Goal: Task Accomplishment & Management: Complete application form

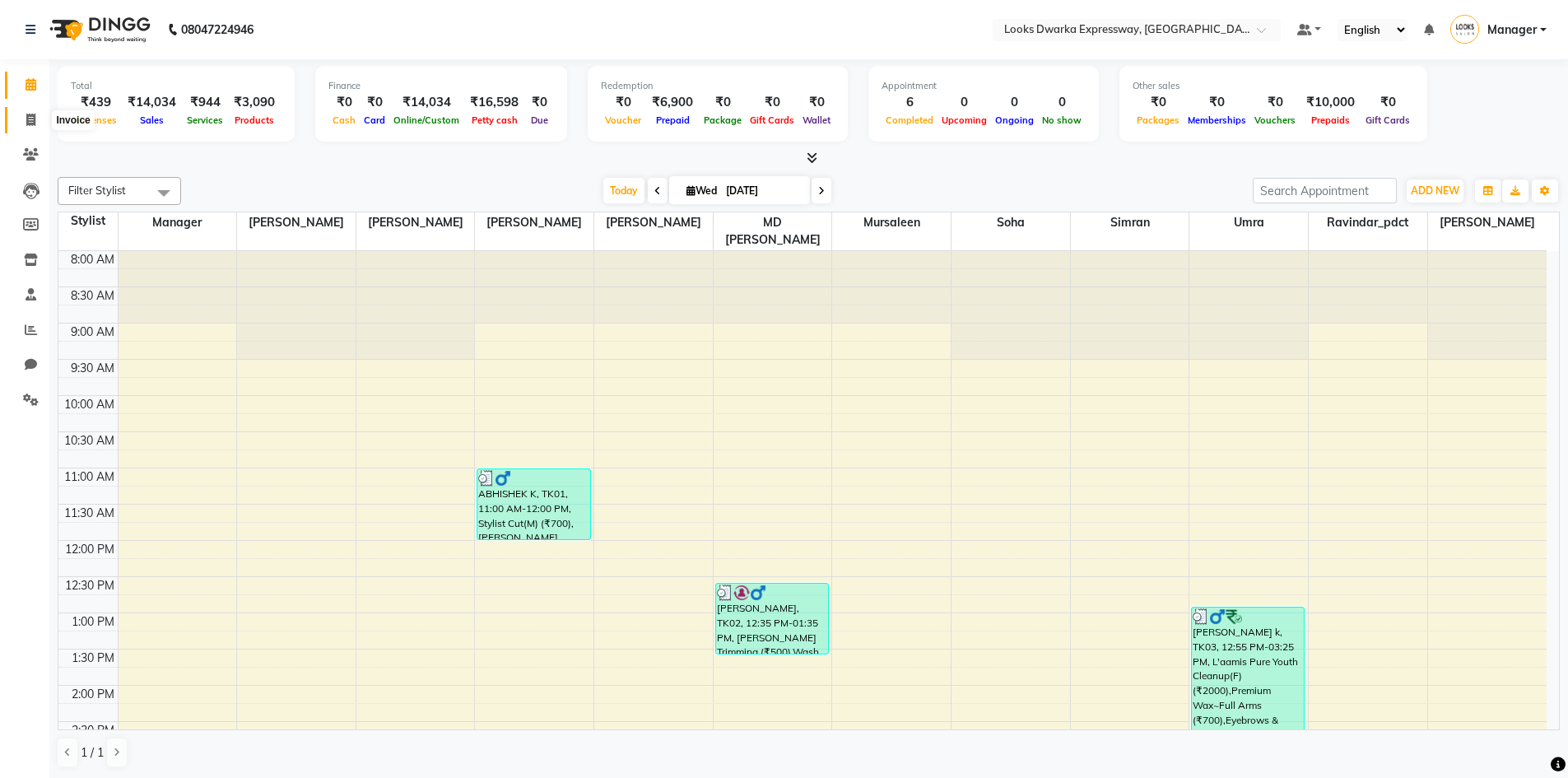
click at [32, 116] on icon at bounding box center [30, 120] width 9 height 12
select select "service"
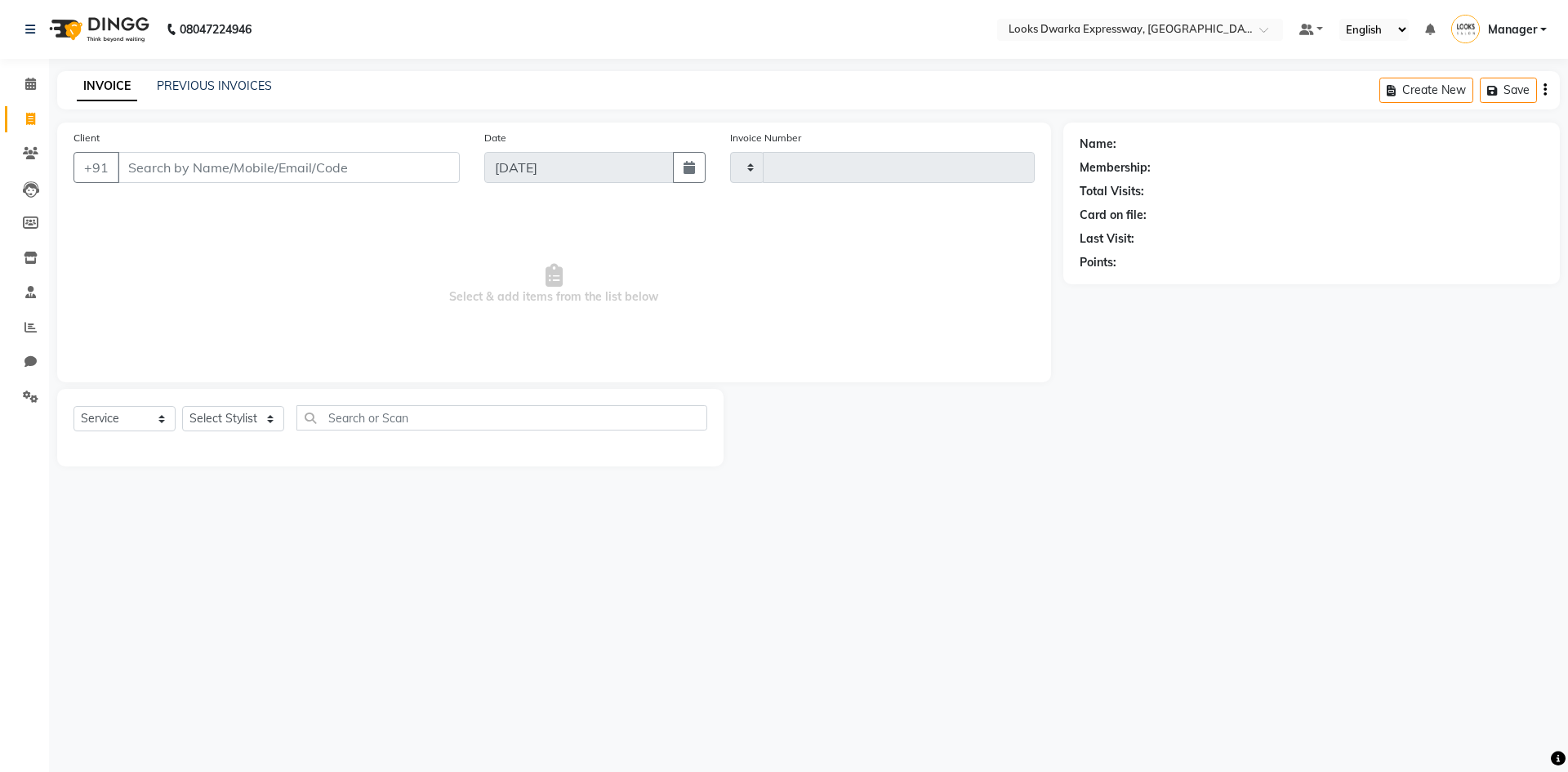
type input "1933"
select select "6011"
click at [148, 169] on input "Client" at bounding box center [289, 168] width 342 height 31
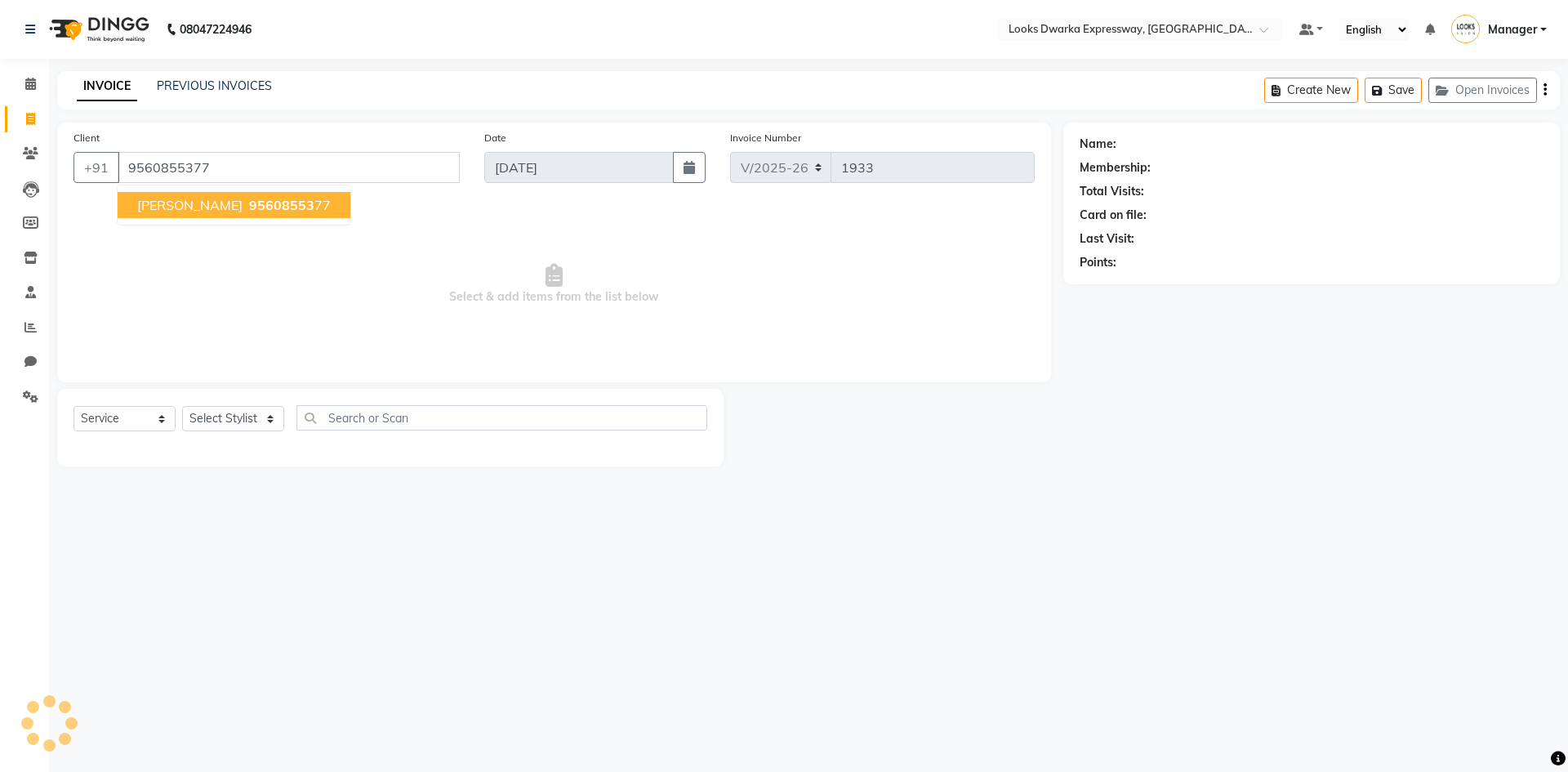
type input "9560855377"
select select "1: Object"
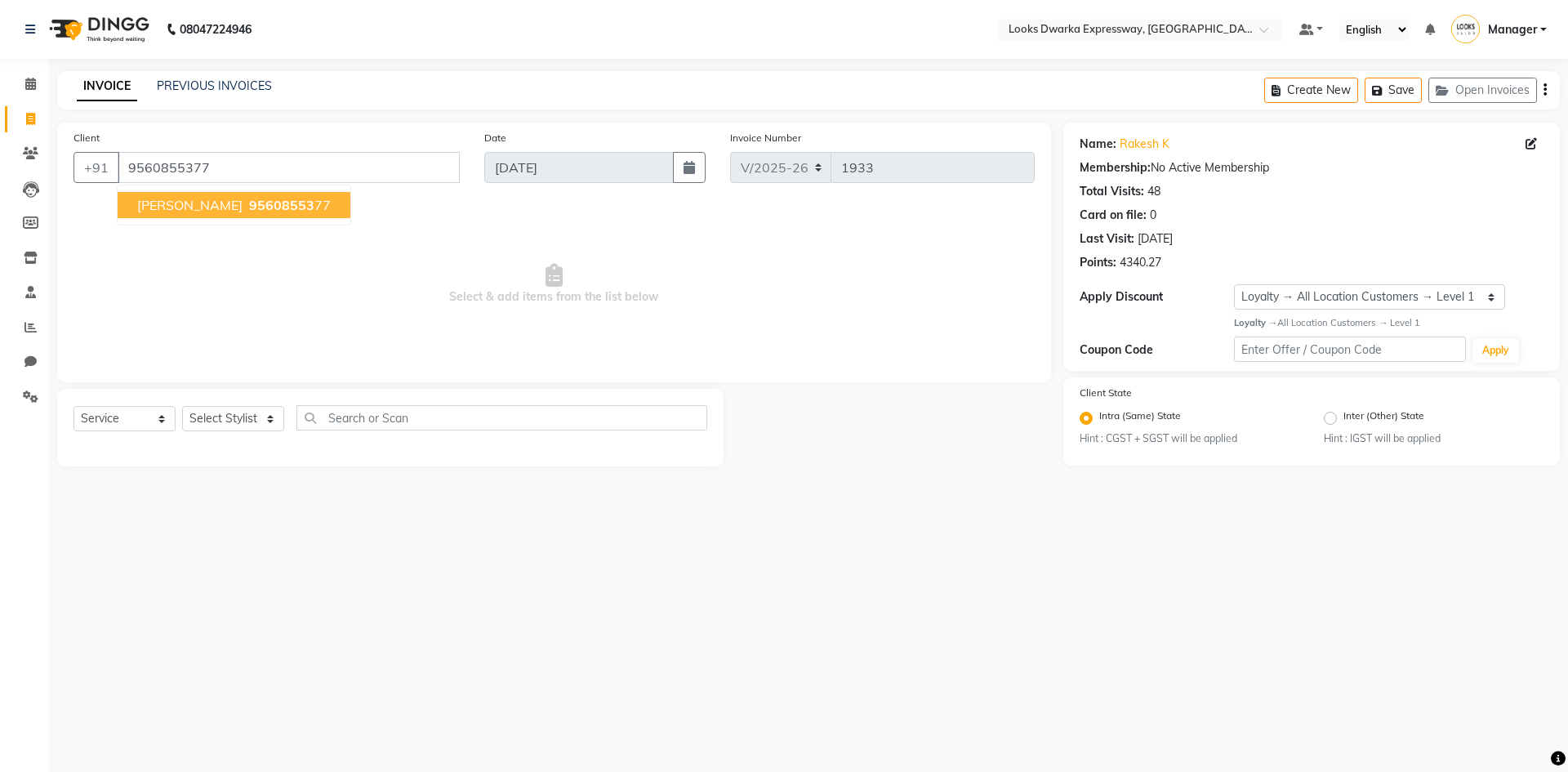
click at [273, 198] on ngb-highlight "95608553 77" at bounding box center [288, 205] width 85 height 16
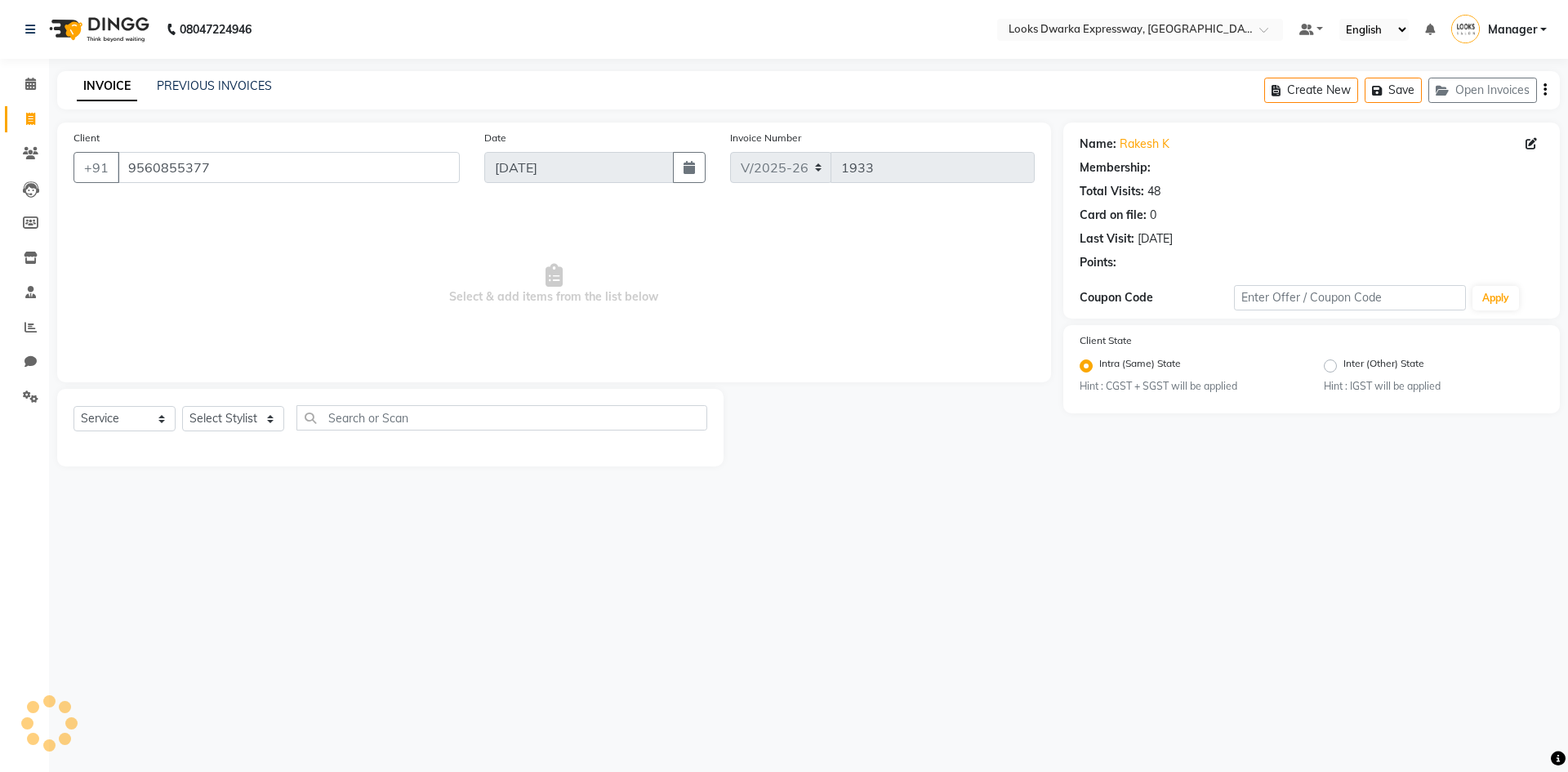
select select "1: Object"
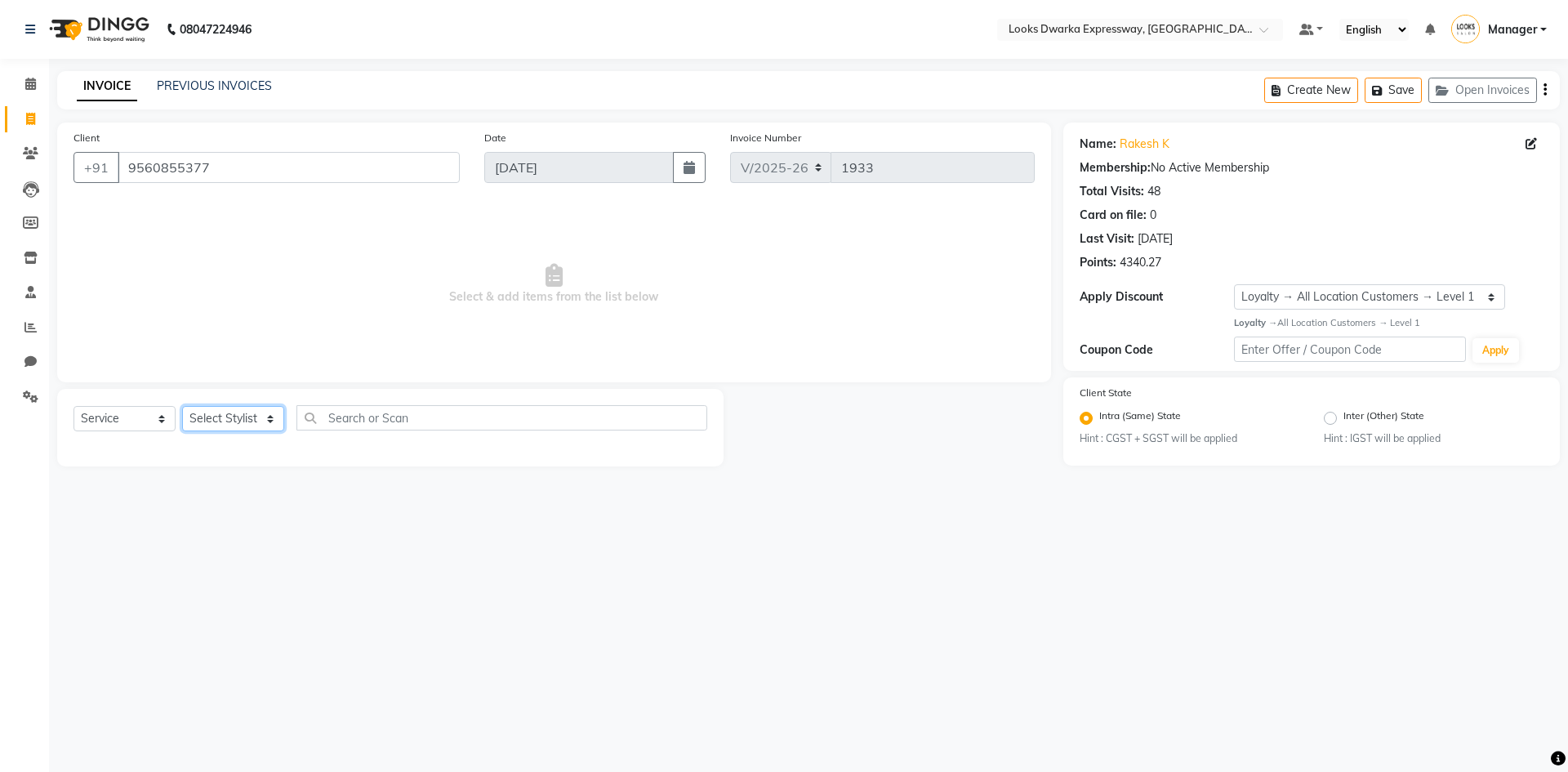
click at [252, 421] on select "Select Stylist Manager MD [PERSON_NAME] [PERSON_NAME] [PERSON_NAME] [PERSON_NAM…" at bounding box center [233, 418] width 102 height 25
select select "52678"
click at [182, 406] on select "Select Stylist Manager MD [PERSON_NAME] [PERSON_NAME] [PERSON_NAME] [PERSON_NAM…" at bounding box center [233, 418] width 102 height 25
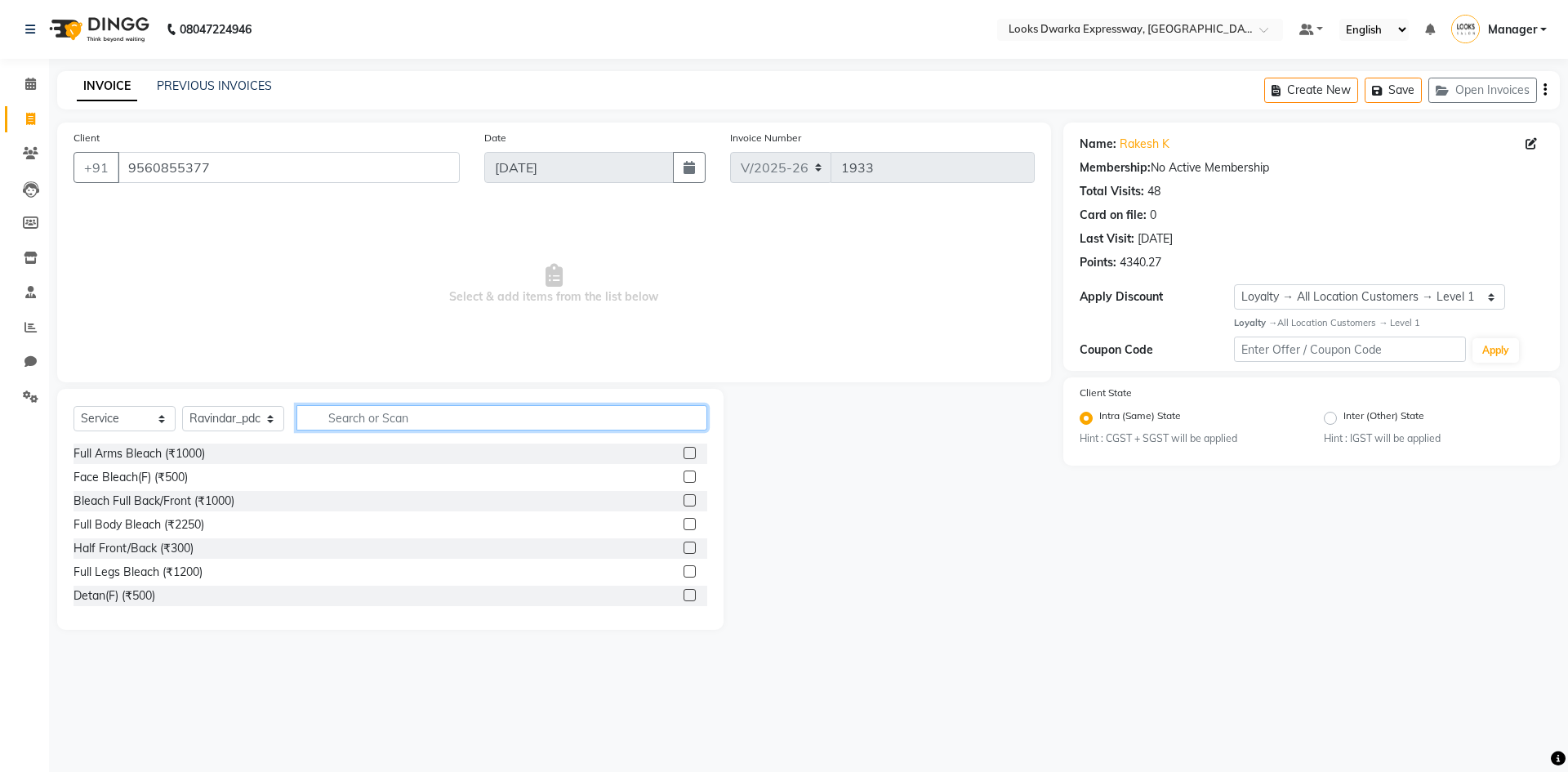
click at [401, 414] on input "text" at bounding box center [502, 417] width 411 height 25
type input "h"
type input "head m"
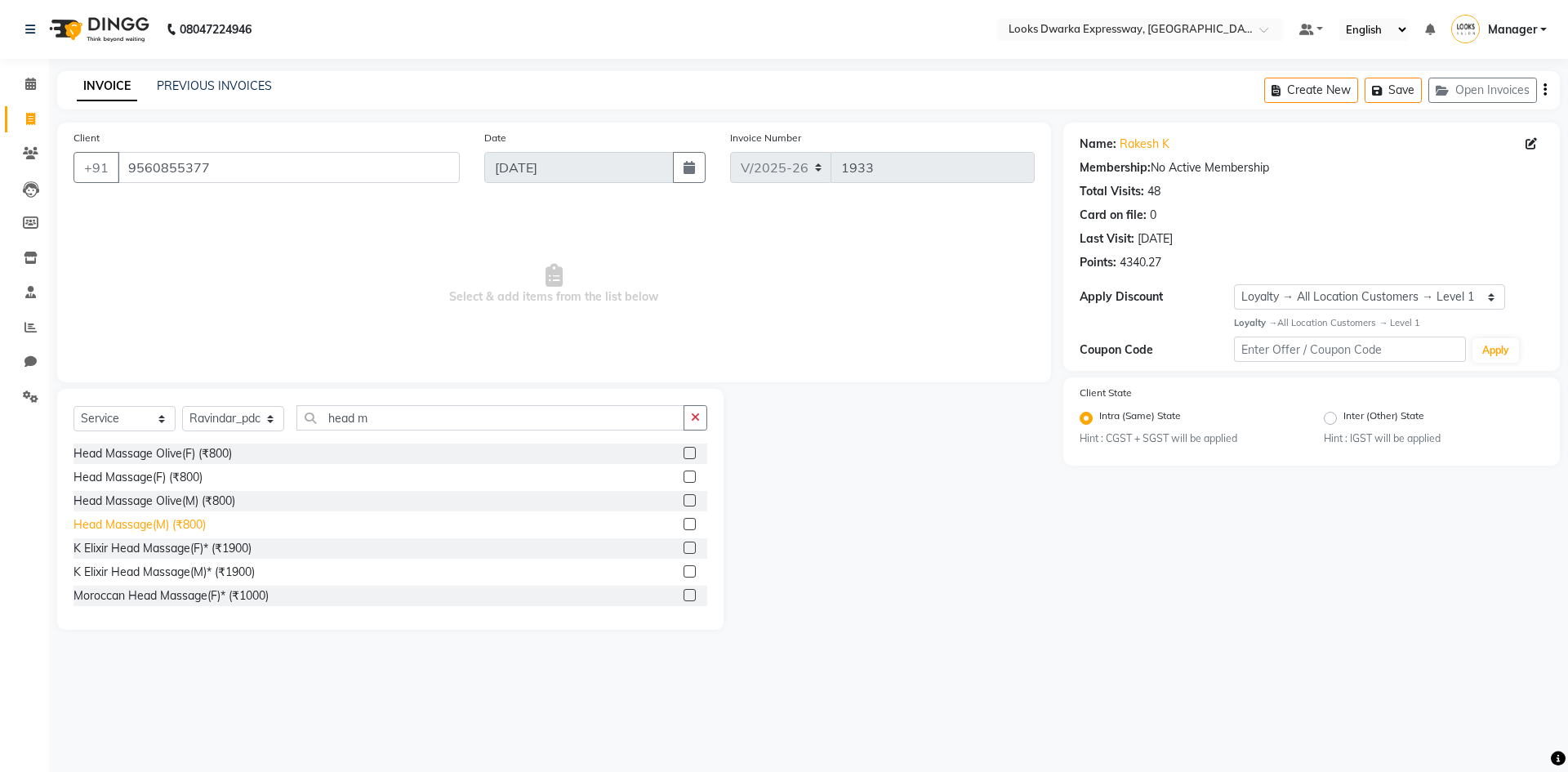
click at [136, 524] on div "Head Massage(M) (₹800)" at bounding box center [139, 524] width 132 height 17
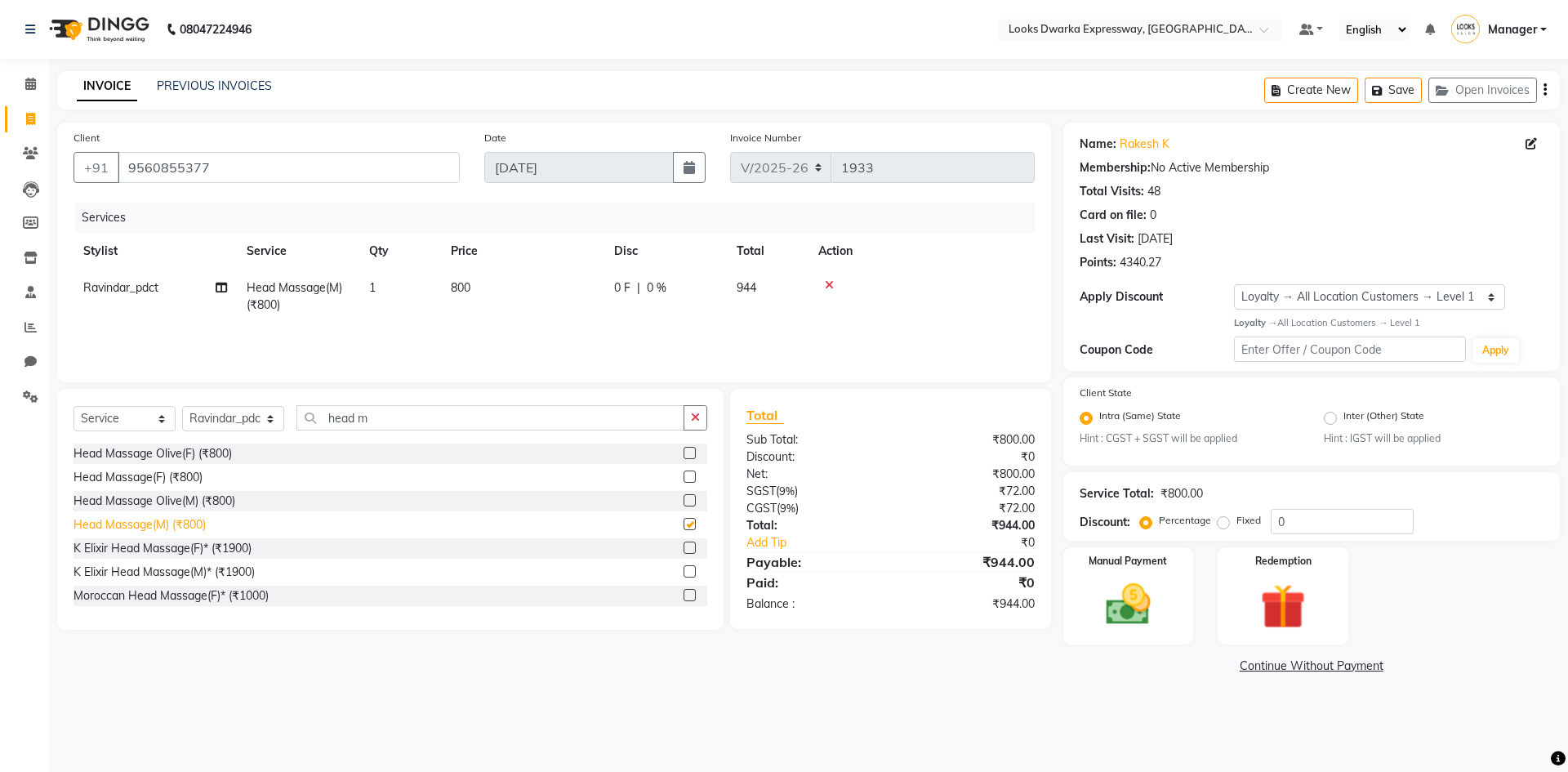
checkbox input "false"
click at [401, 420] on input "head m" at bounding box center [490, 417] width 388 height 25
type input "h"
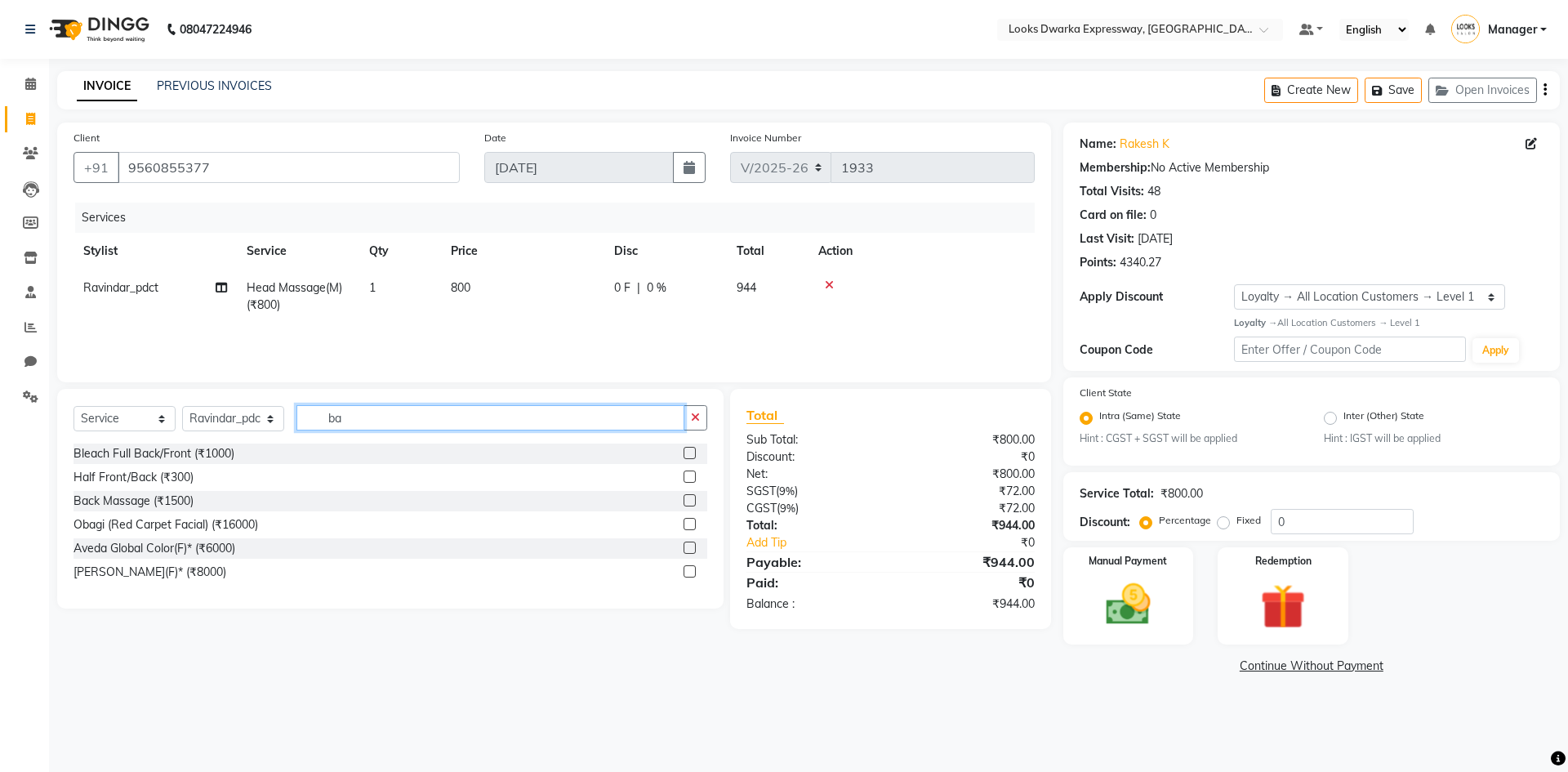
type input "ba"
click at [490, 287] on td "800" at bounding box center [523, 296] width 163 height 54
select select "52678"
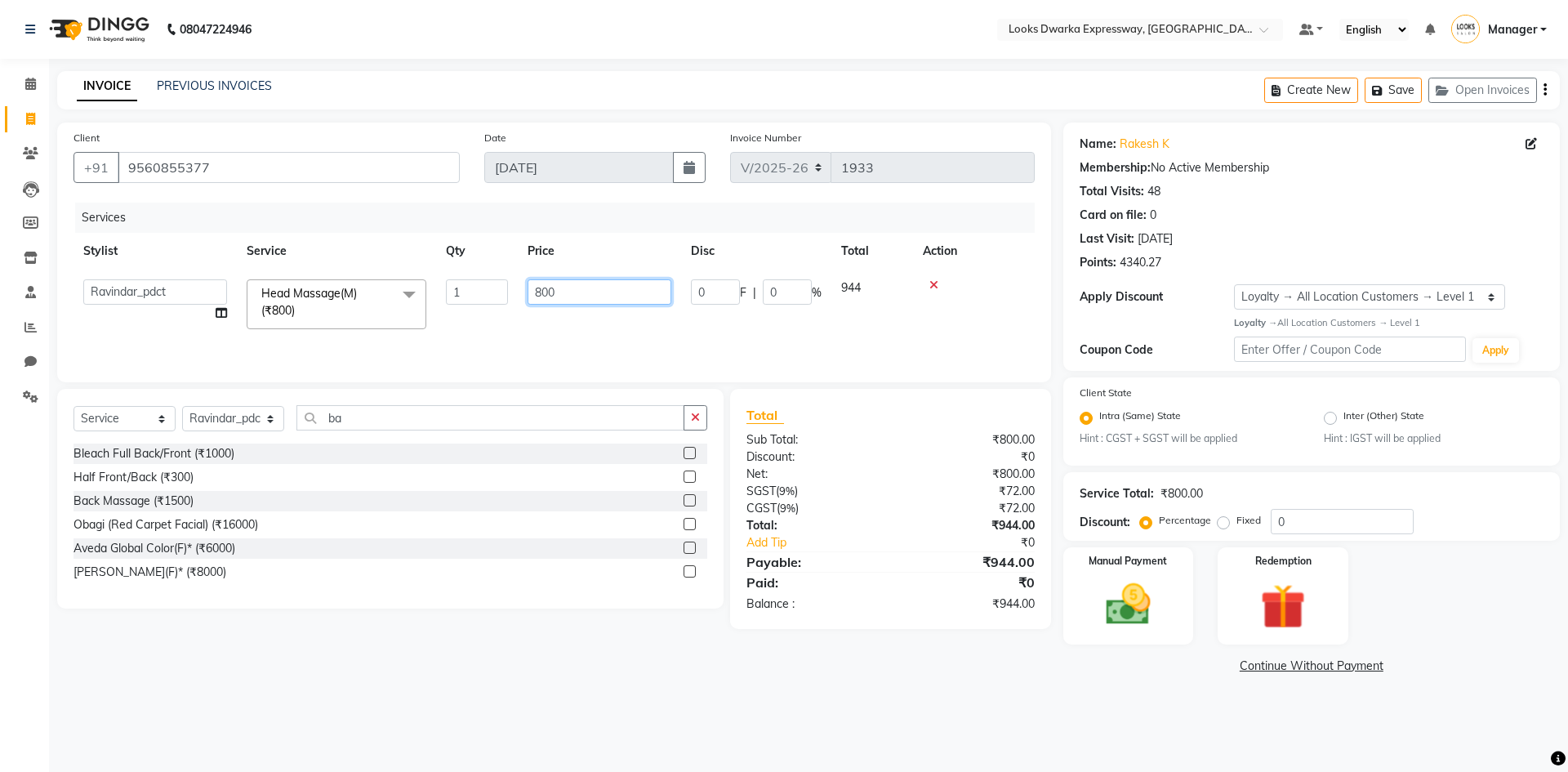
click at [577, 280] on input "800" at bounding box center [599, 291] width 144 height 25
type input "8"
type input "1200"
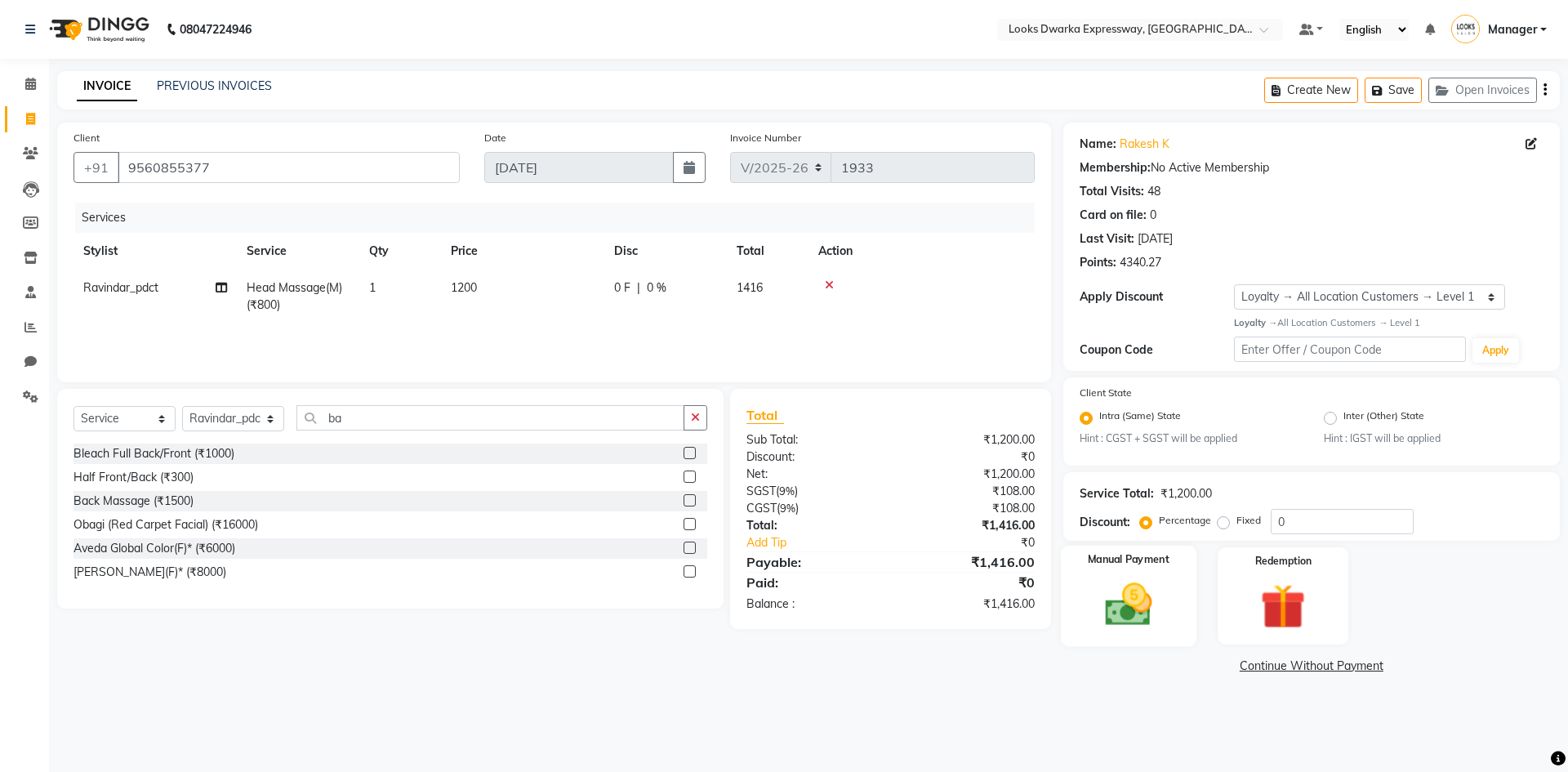
click at [1144, 593] on img at bounding box center [1128, 604] width 76 height 54
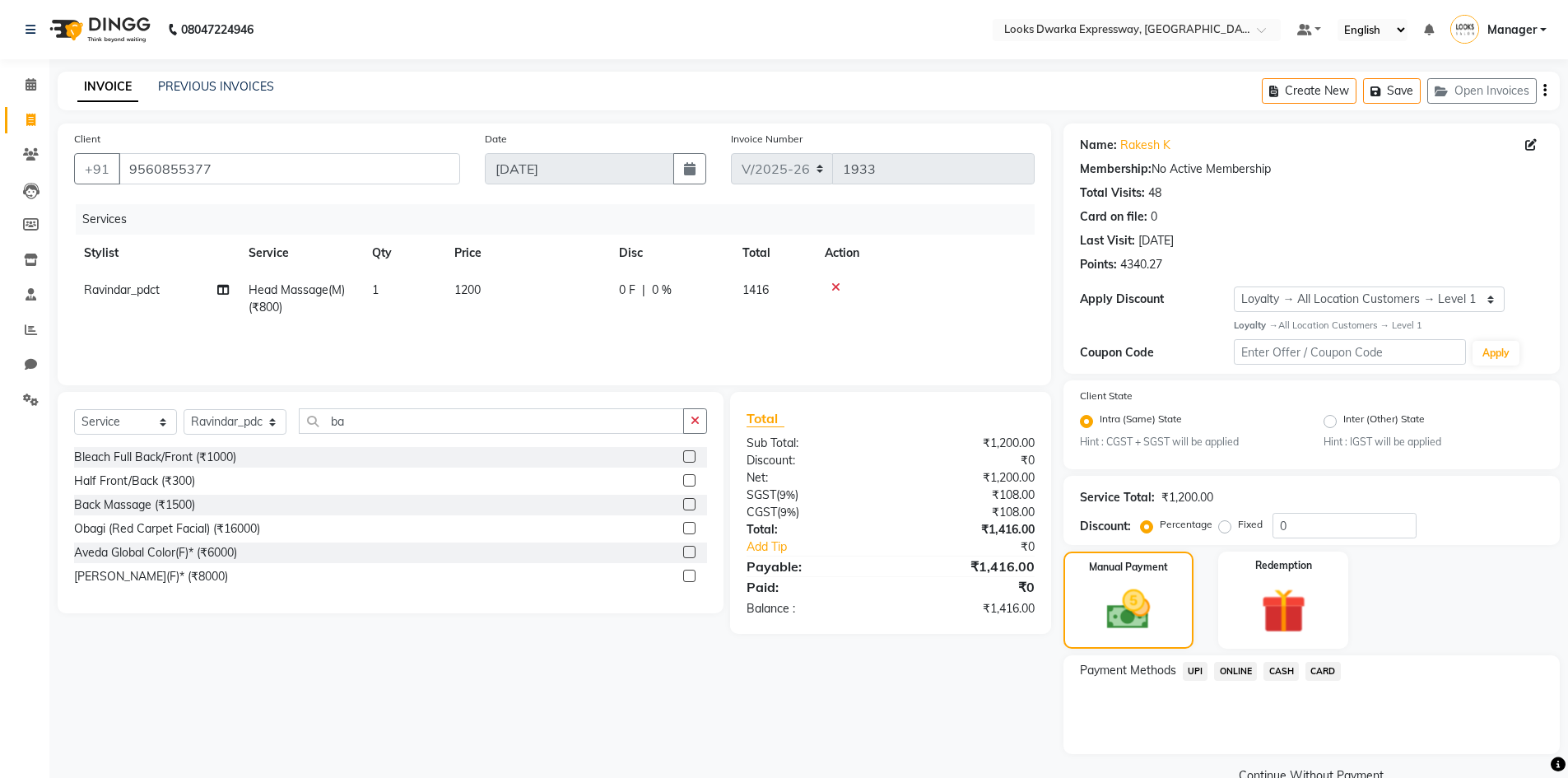
click at [1191, 670] on span "UPI" at bounding box center [1195, 671] width 25 height 19
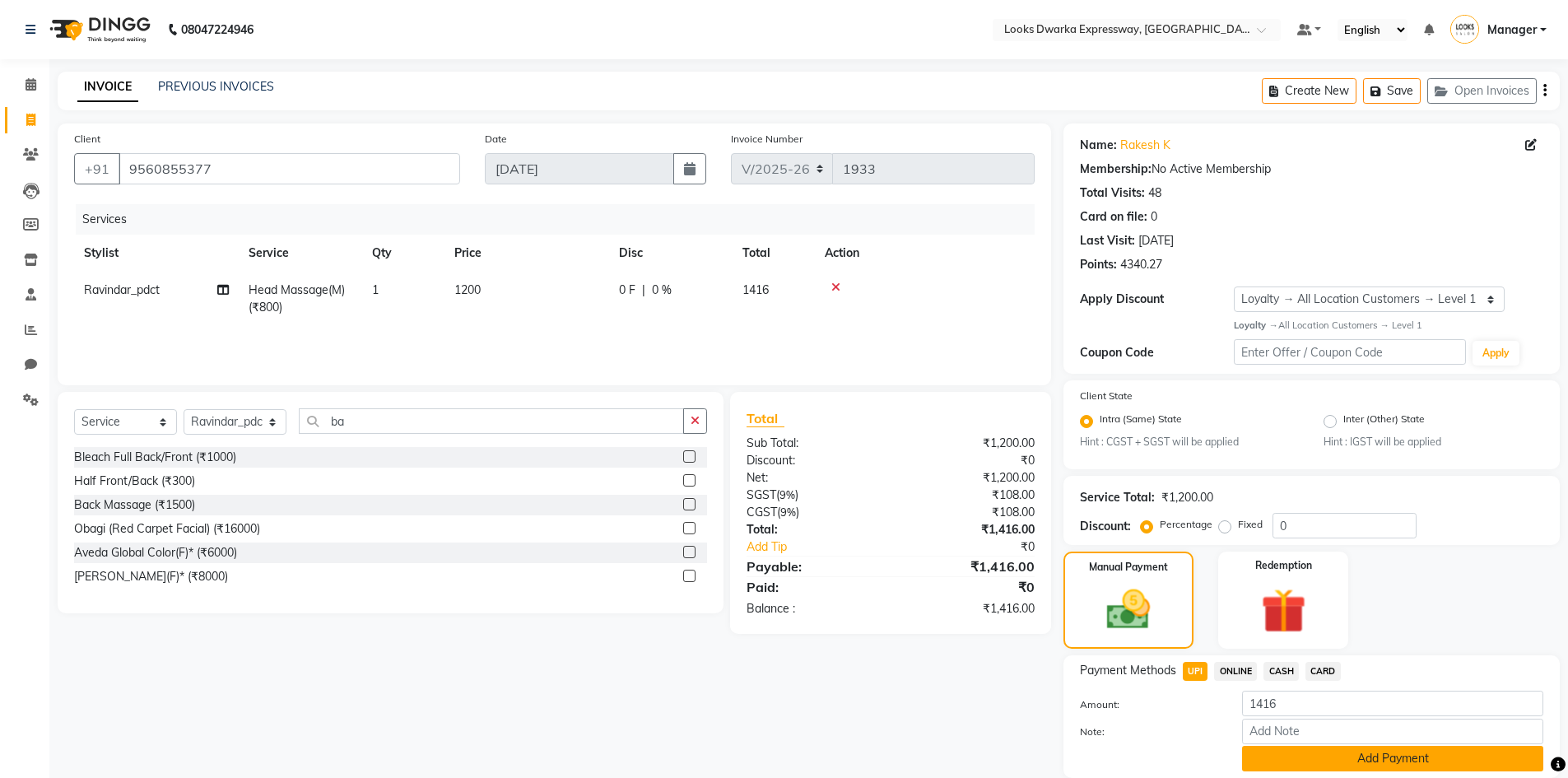
scroll to position [58, 0]
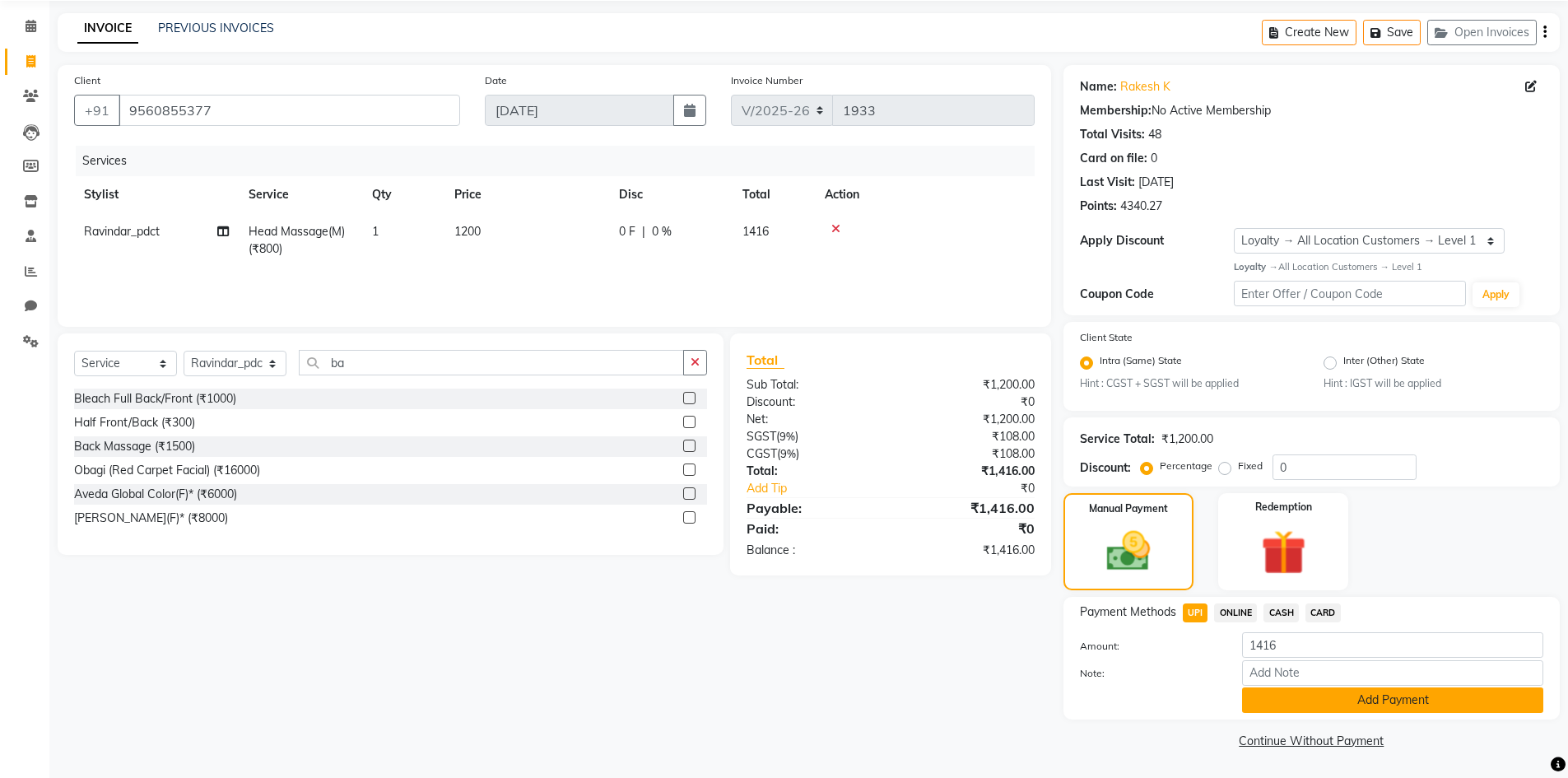
click at [1301, 702] on button "Add Payment" at bounding box center [1393, 699] width 302 height 25
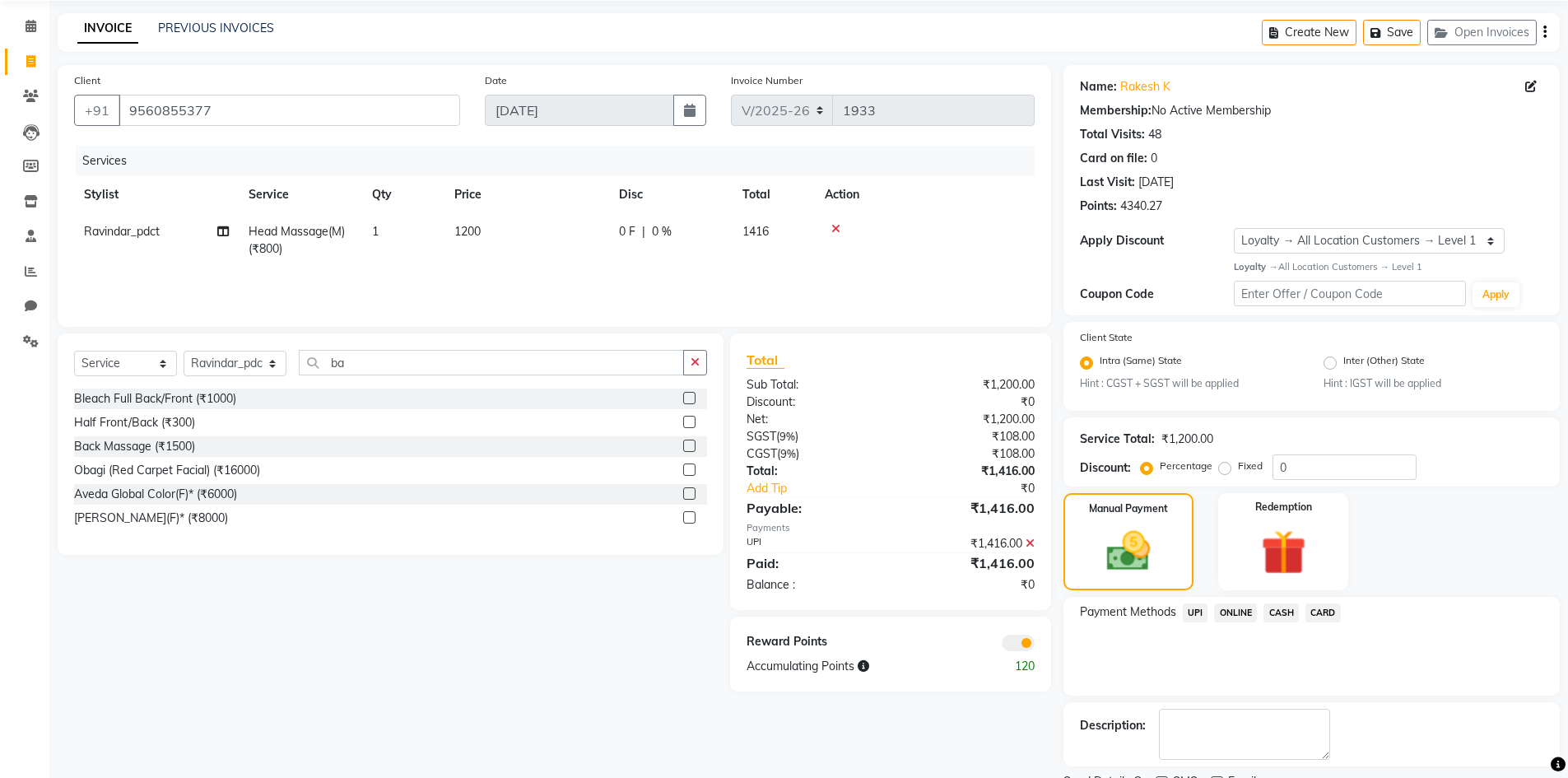
scroll to position [127, 0]
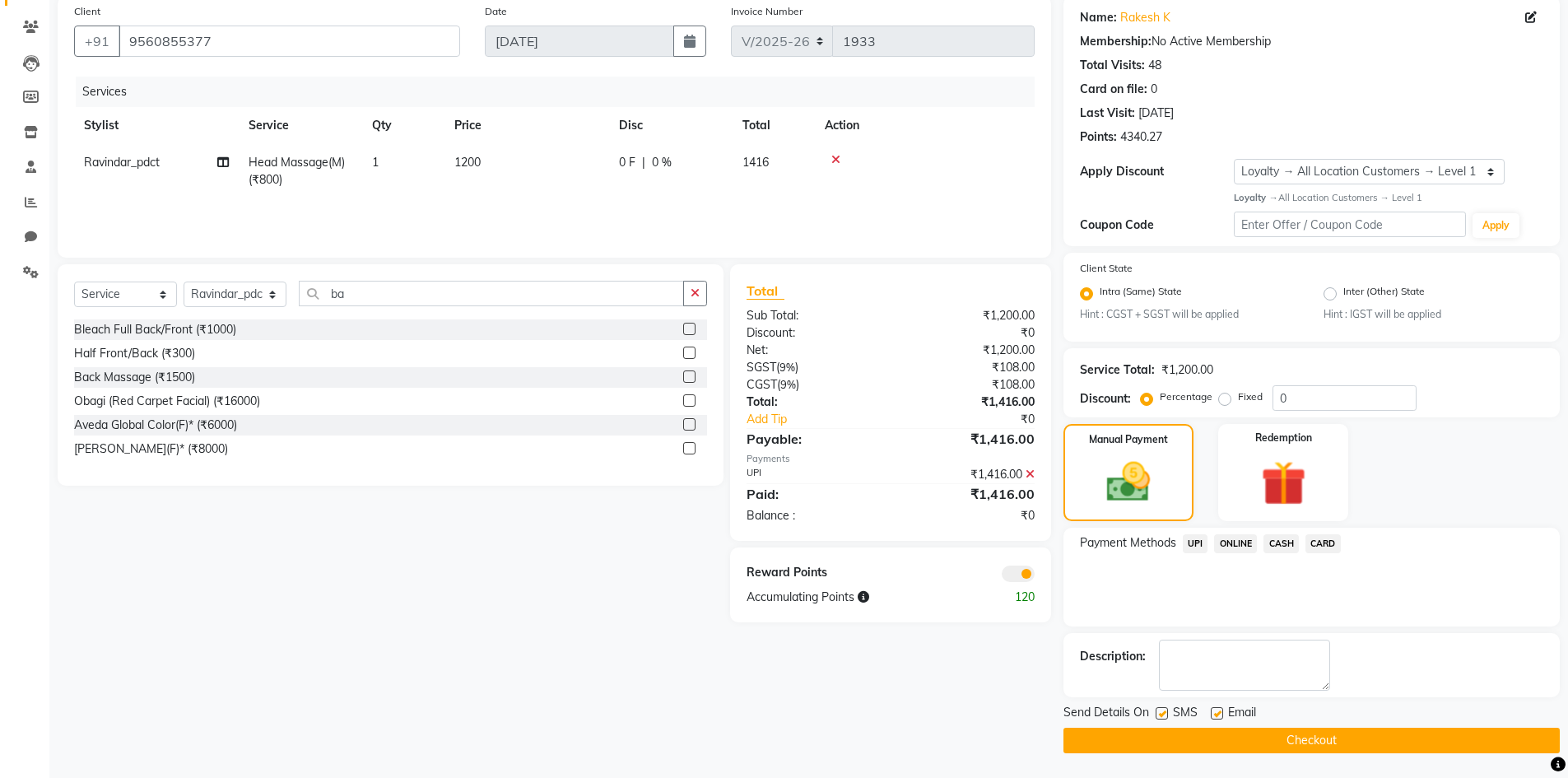
click at [1155, 742] on button "Checkout" at bounding box center [1311, 740] width 497 height 25
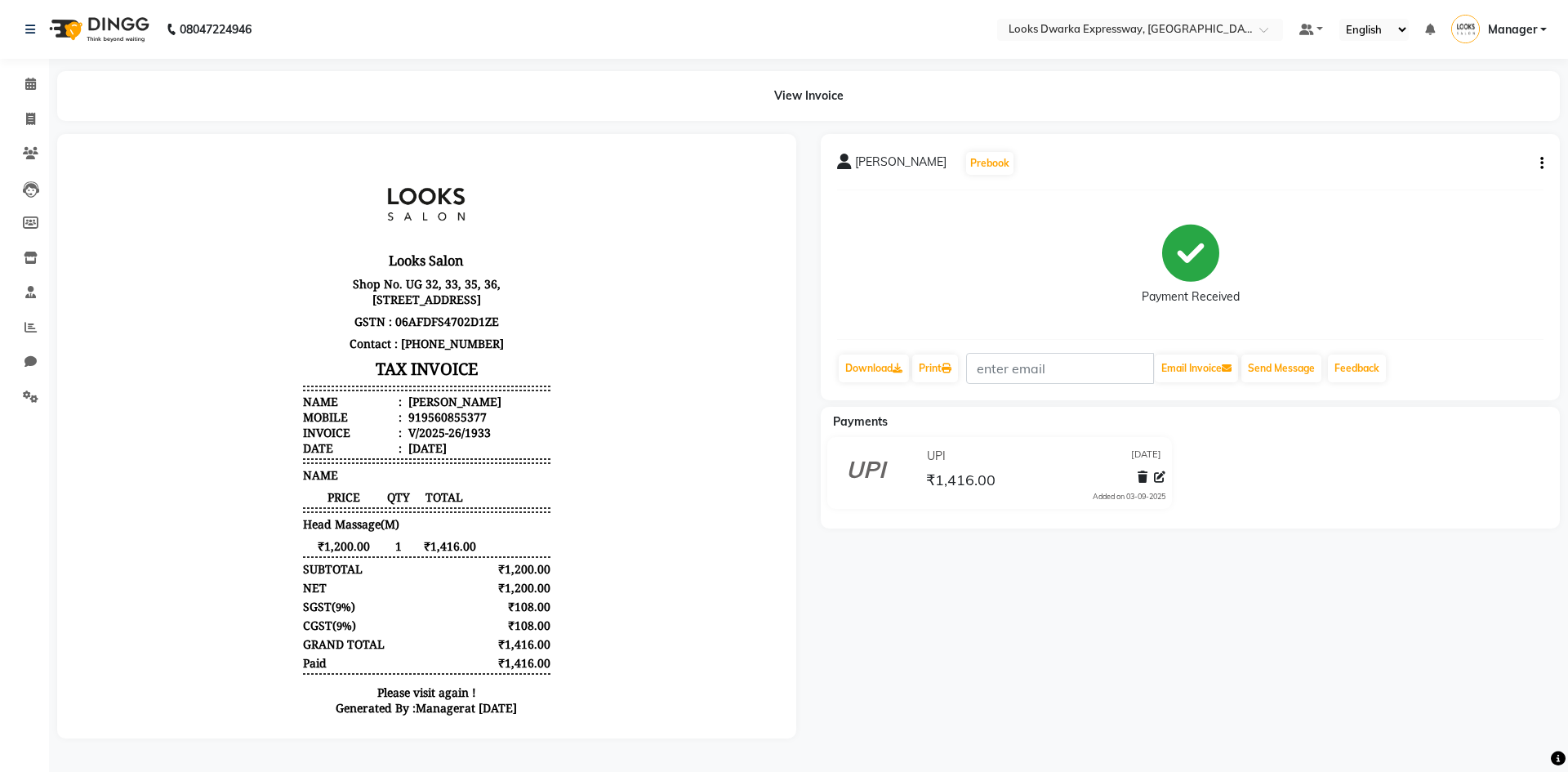
select select "6011"
select select "service"
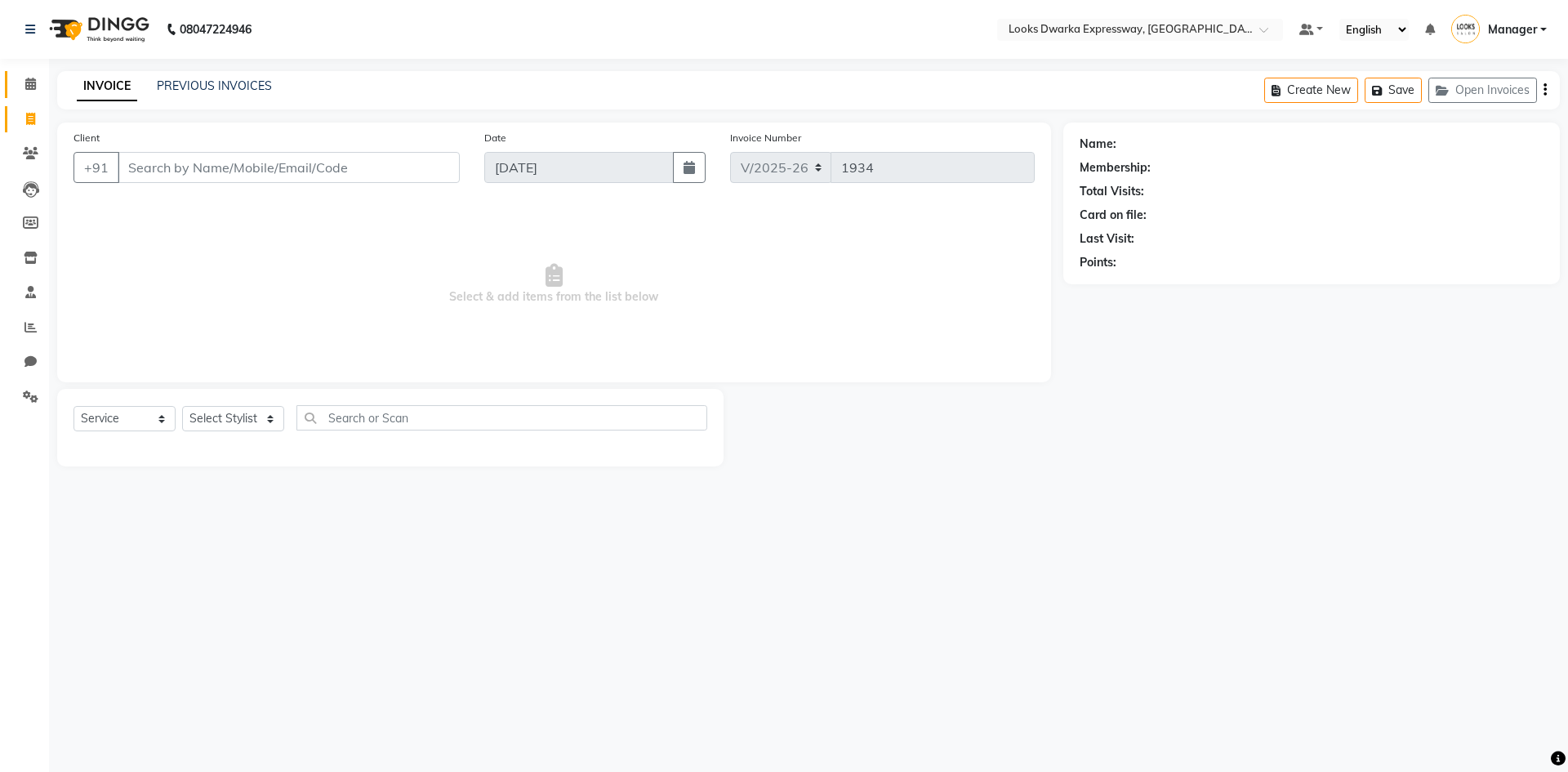
click at [29, 97] on link "Calendar" at bounding box center [25, 84] width 40 height 27
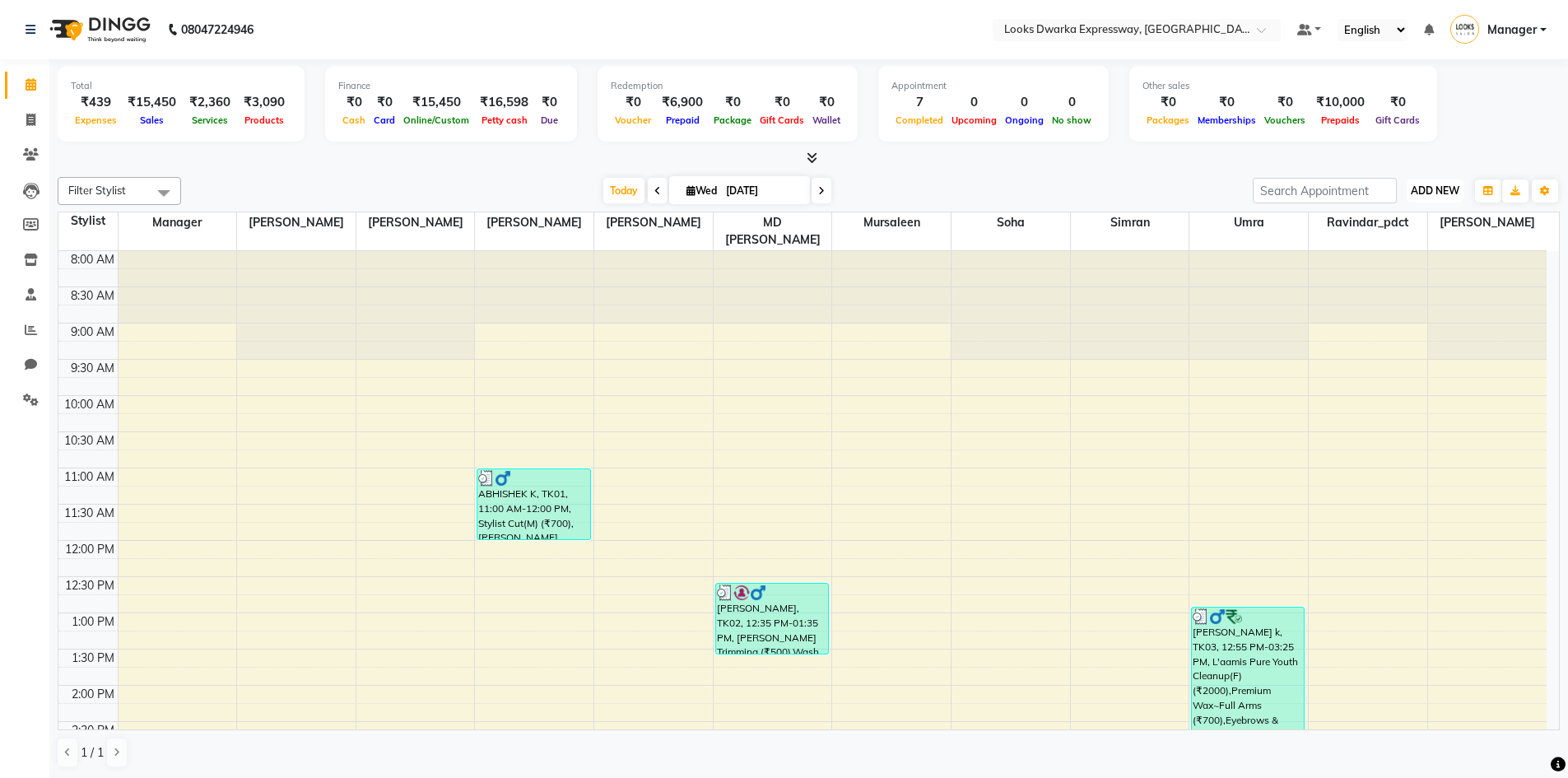
click at [1433, 187] on span "ADD NEW" at bounding box center [1435, 191] width 49 height 12
click at [1409, 263] on link "Add Expense" at bounding box center [1398, 264] width 130 height 22
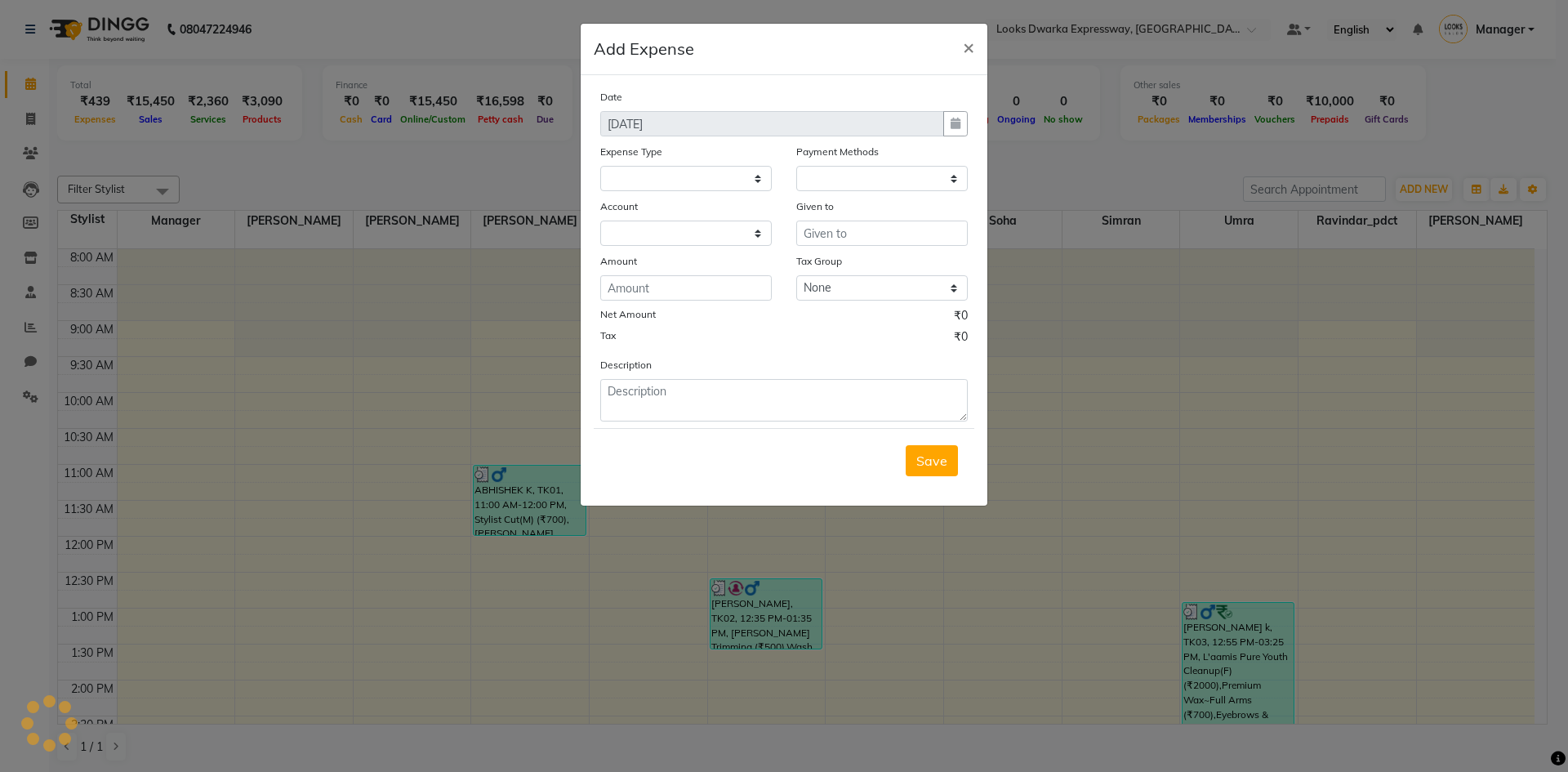
select select
select select "1"
select select "4988"
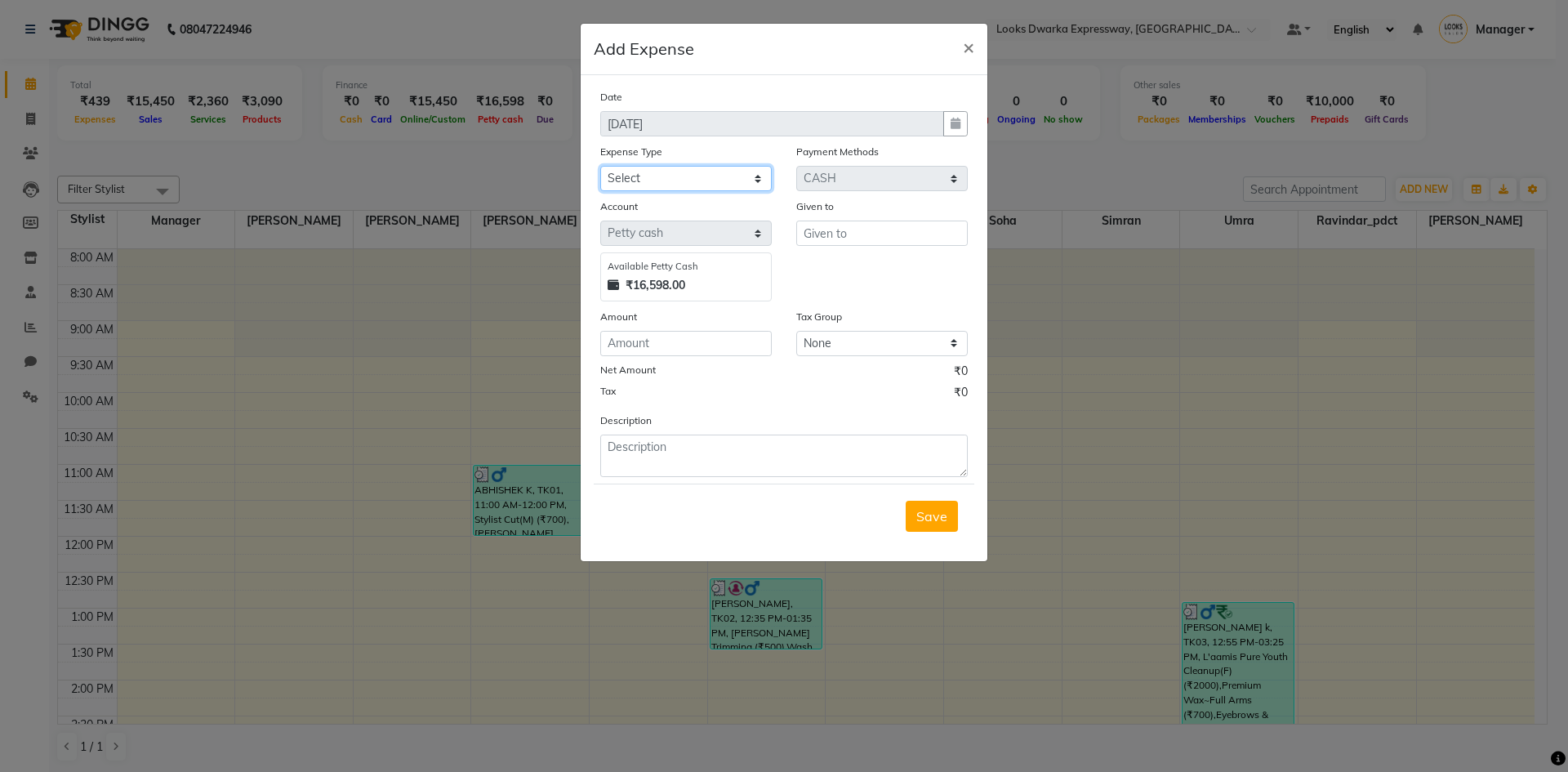
click at [694, 176] on select "Select Bank Deposit Blinkit Cash Handover CLIENT Client ordered food Client Ref…" at bounding box center [685, 178] width 171 height 25
select select "24070"
click at [600, 166] on select "Select Bank Deposit Blinkit Cash Handover CLIENT Client ordered food Client Ref…" at bounding box center [685, 178] width 171 height 25
click at [671, 335] on input "number" at bounding box center [685, 343] width 171 height 25
type input "330"
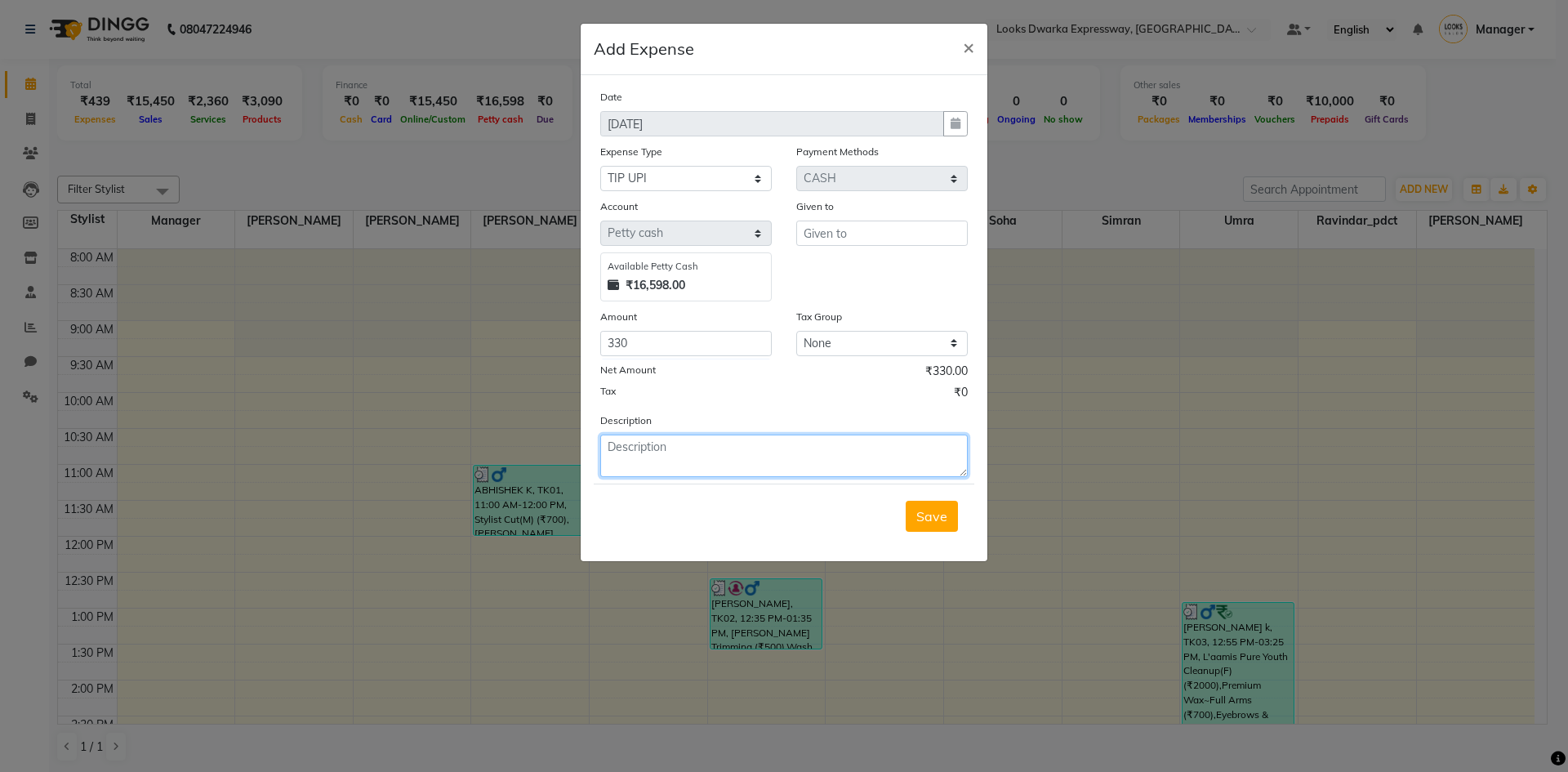
click at [712, 465] on textarea at bounding box center [783, 455] width 367 height 42
click at [630, 445] on textarea "[PERSON_NAME] and [PERSON_NAME]" at bounding box center [783, 455] width 367 height 42
type textarea "[PERSON_NAME] 50 and [PERSON_NAME] 250 [PERSON_NAME] 30"
click at [851, 236] on input "text" at bounding box center [881, 232] width 171 height 25
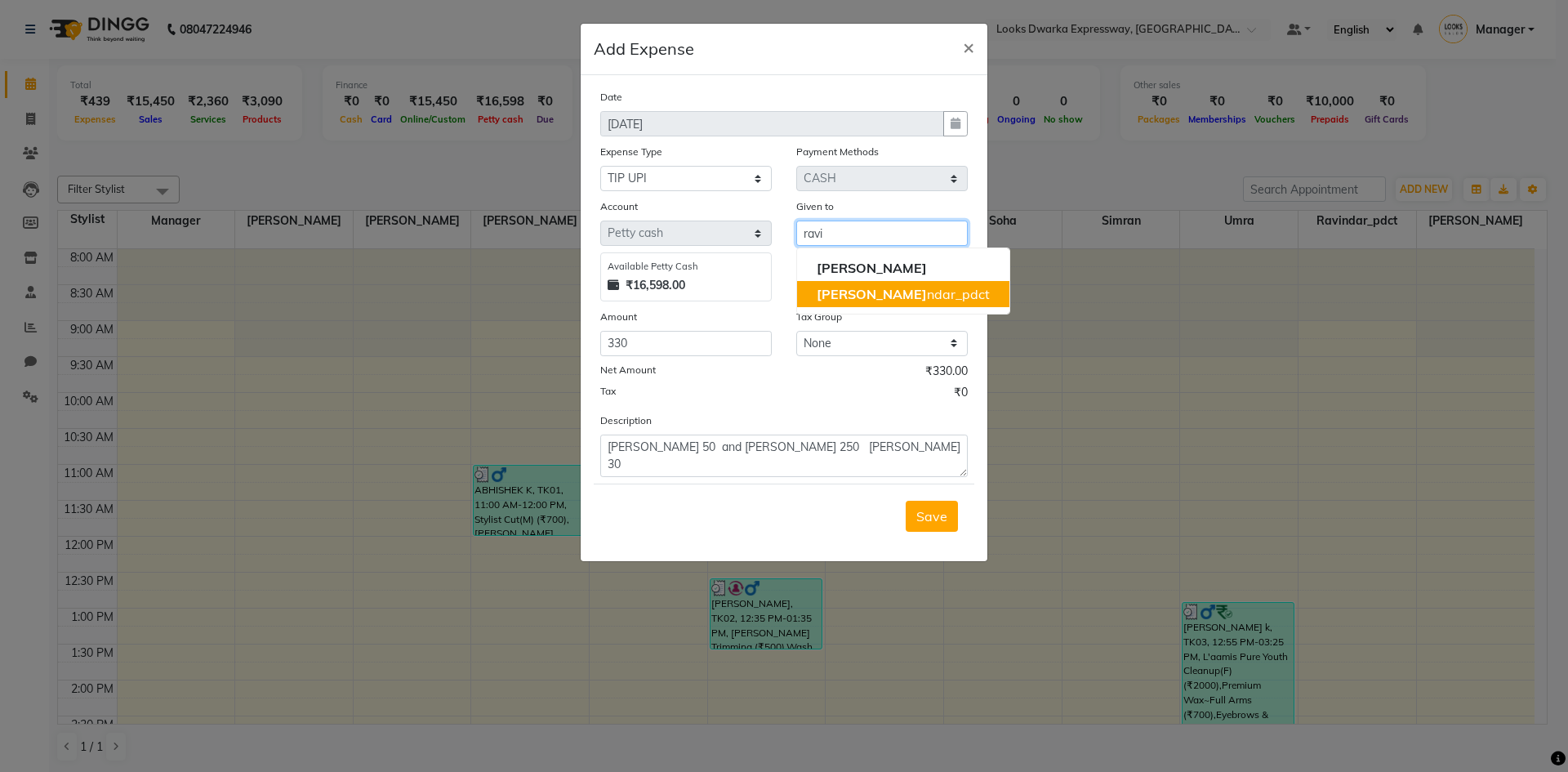
click at [879, 297] on ngb-highlight "[PERSON_NAME]" at bounding box center [903, 293] width 173 height 16
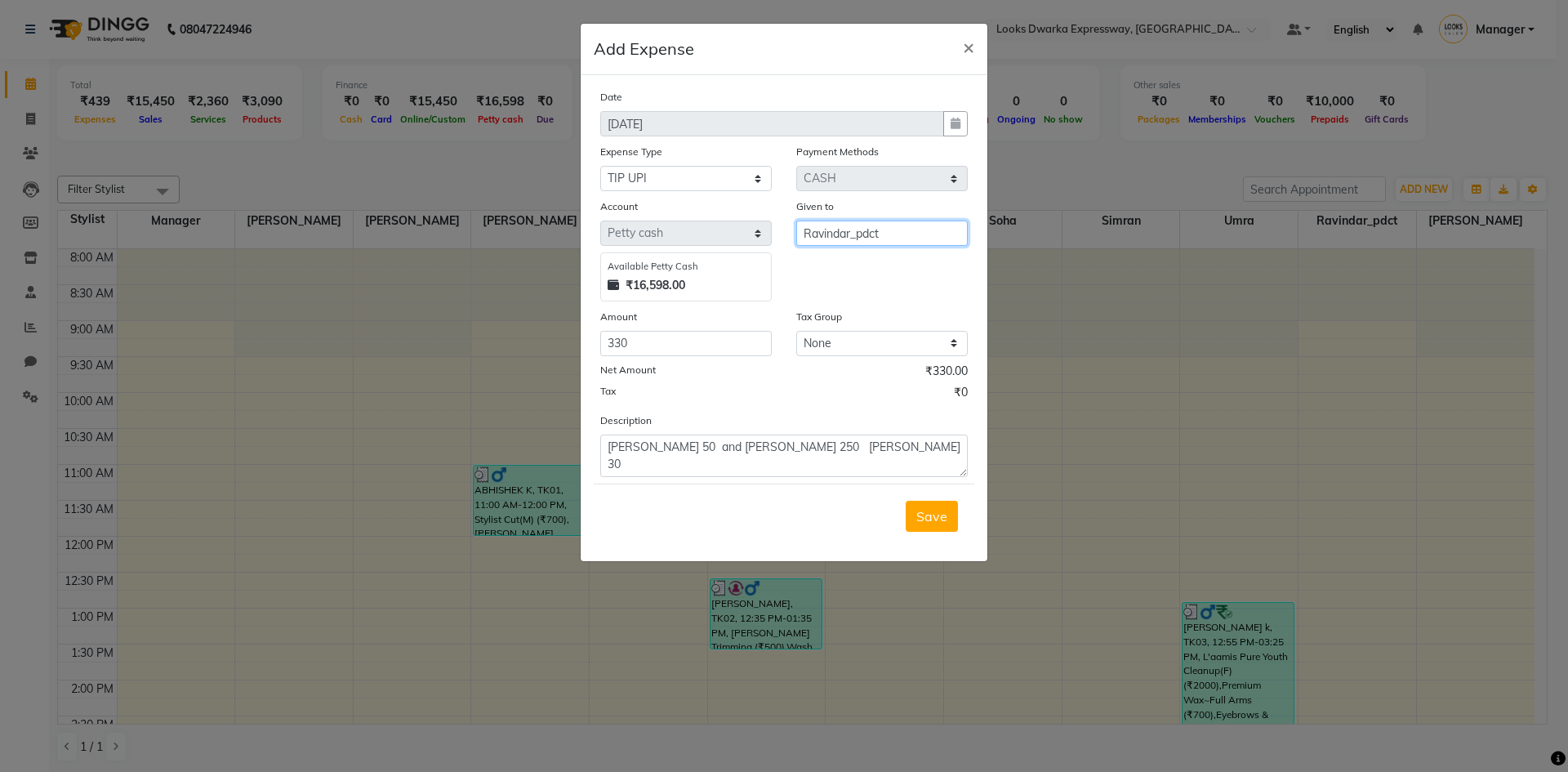
type input "Ravindar_pdct"
click at [839, 335] on select "None 12%GST 18%GST GST" at bounding box center [881, 343] width 171 height 25
click at [839, 336] on select "None 12%GST 18%GST GST" at bounding box center [881, 343] width 171 height 25
click at [943, 519] on span "Save" at bounding box center [932, 516] width 31 height 16
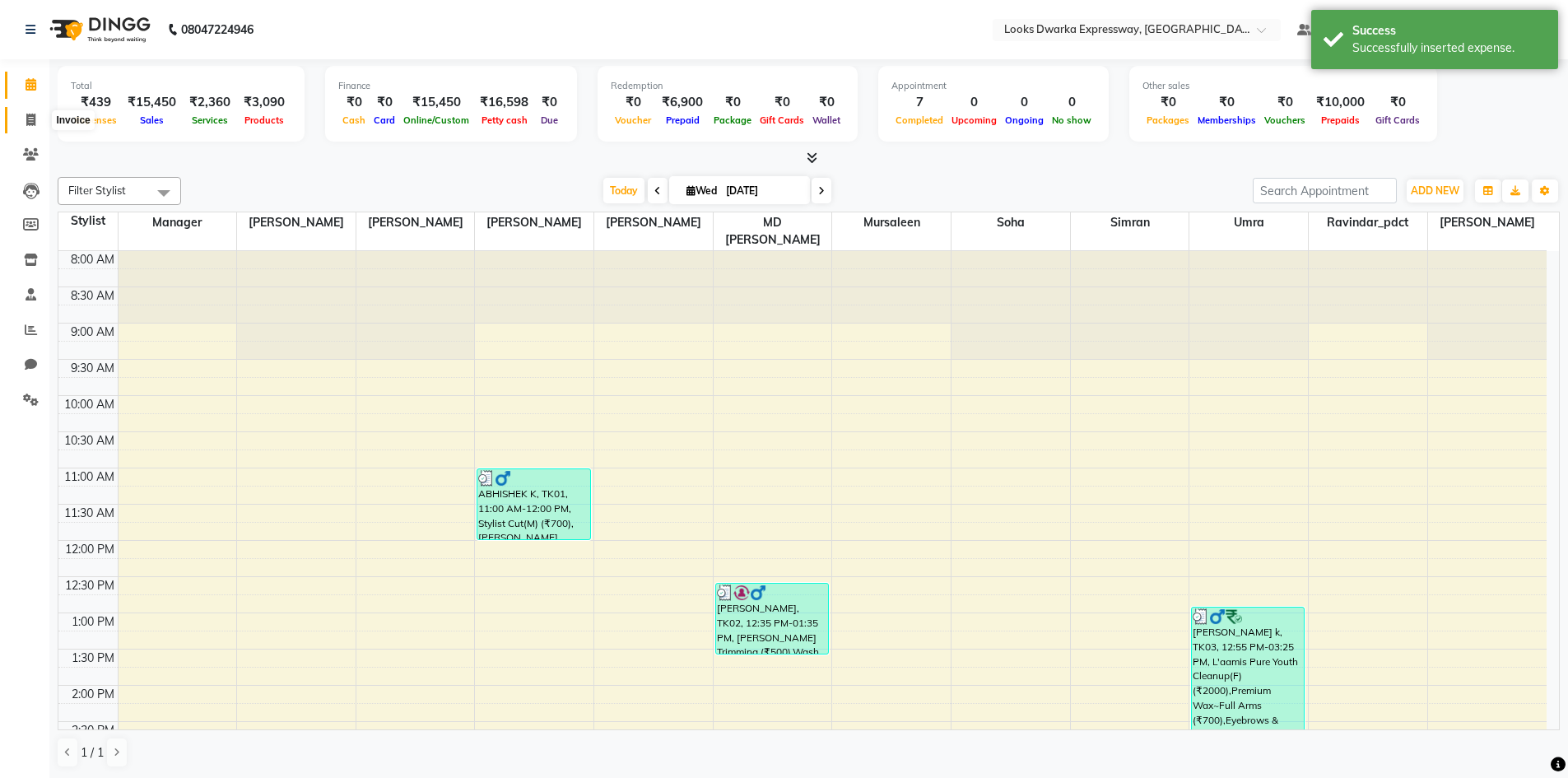
click at [28, 126] on span at bounding box center [30, 120] width 29 height 19
select select "6011"
select select "service"
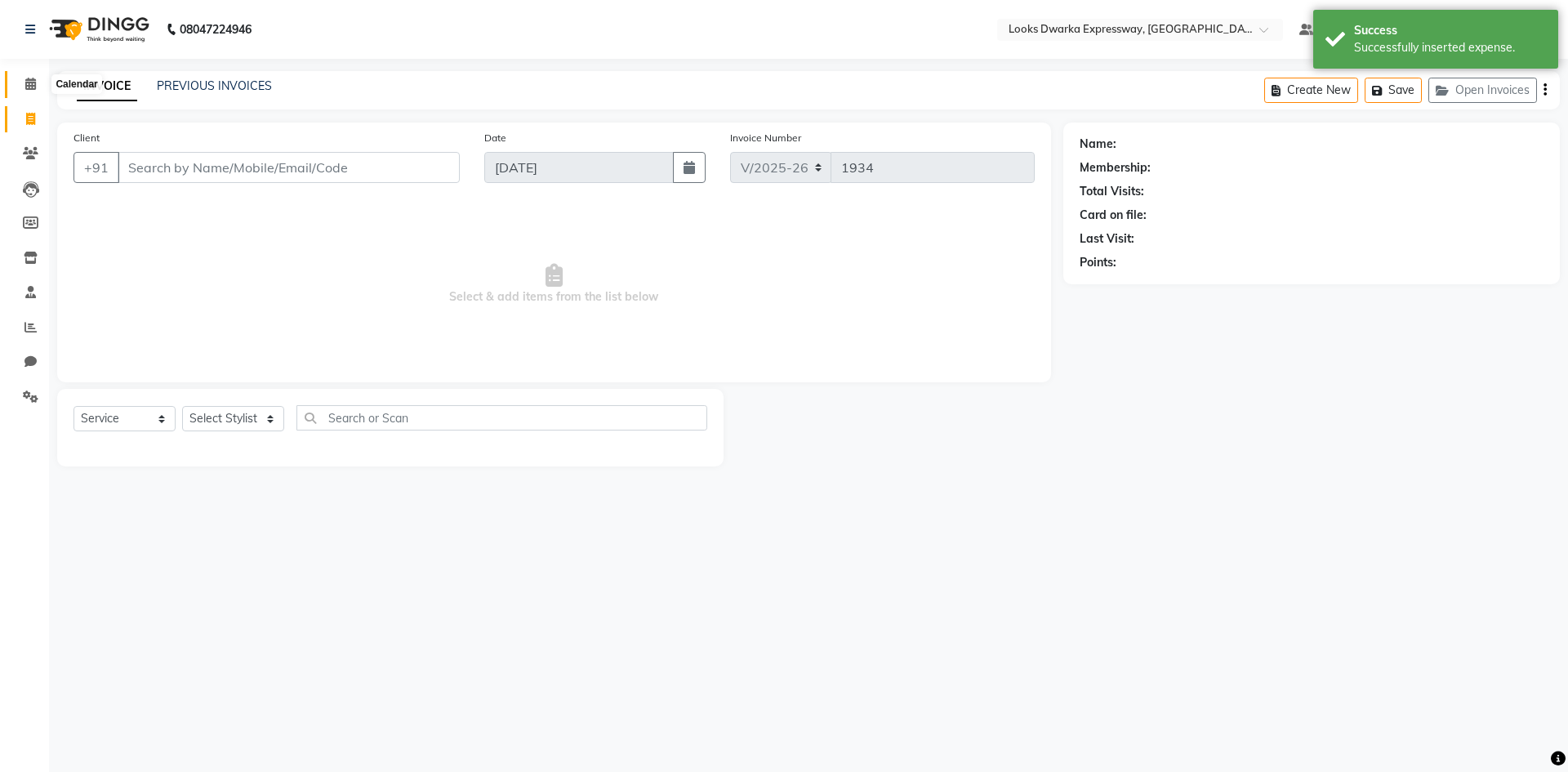
click at [34, 89] on span at bounding box center [30, 84] width 28 height 19
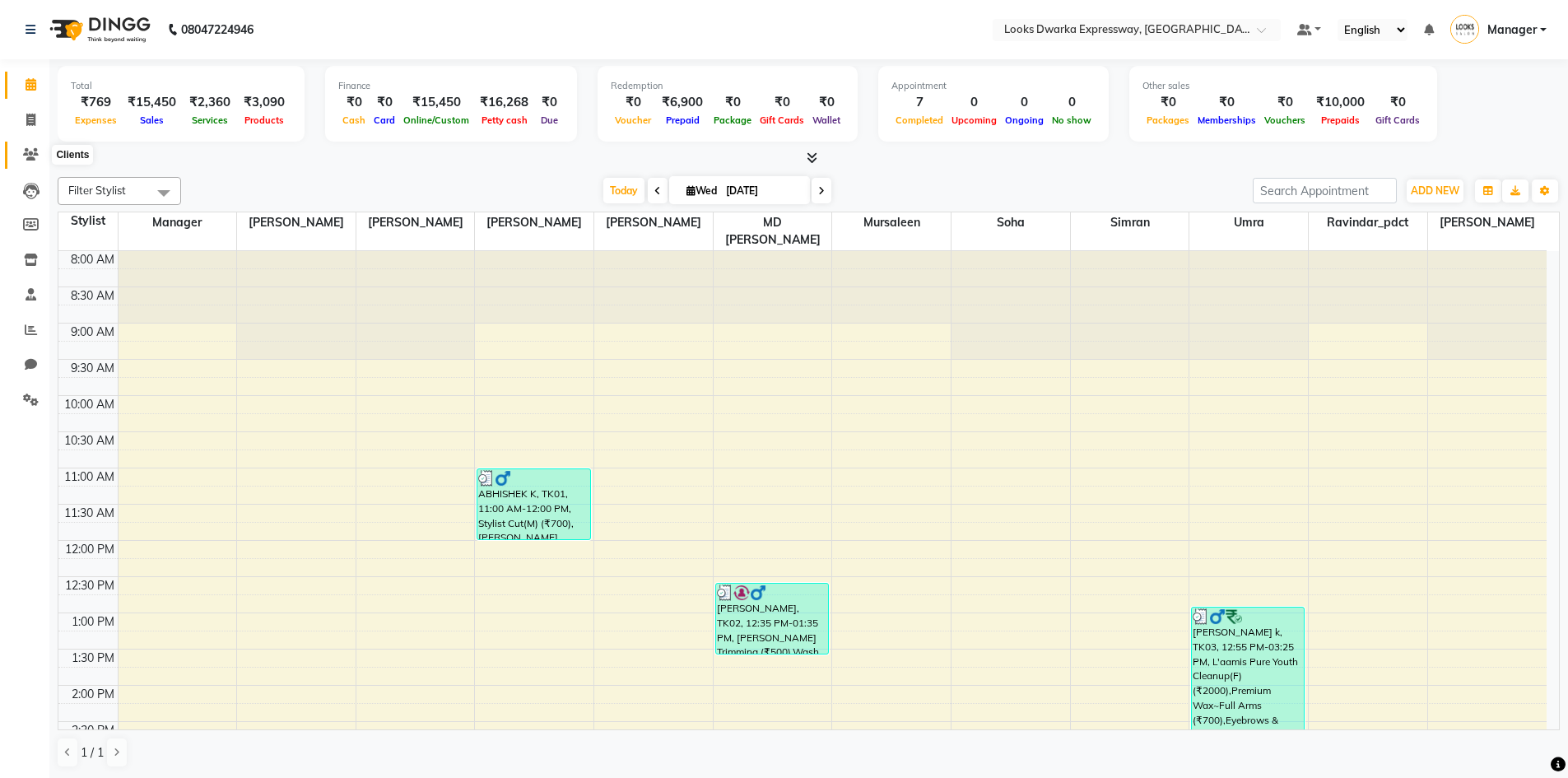
click at [24, 146] on span at bounding box center [30, 155] width 29 height 19
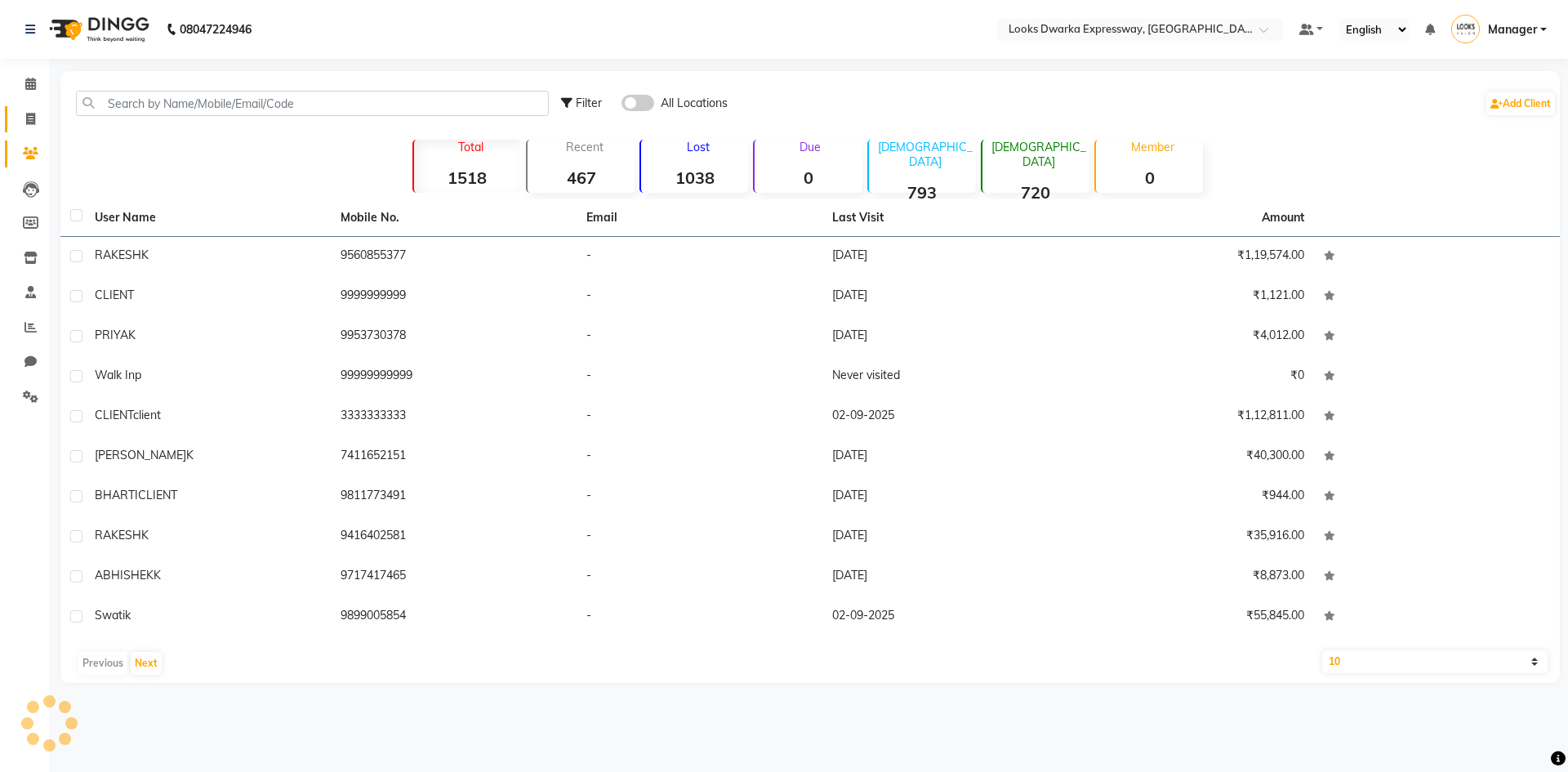
click at [28, 108] on link "Invoice" at bounding box center [25, 119] width 40 height 27
select select "6011"
select select "service"
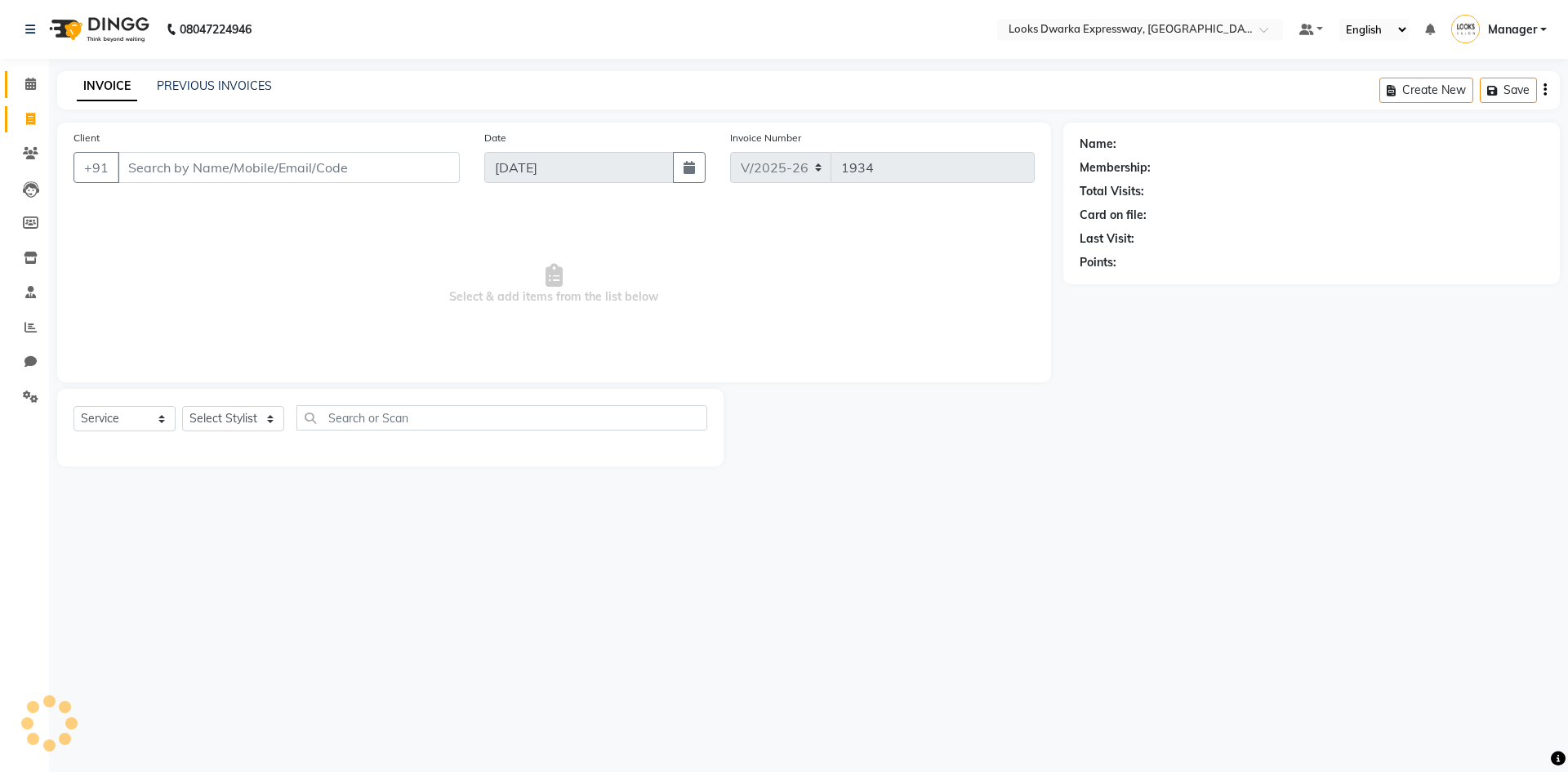
click at [28, 94] on link "Calendar" at bounding box center [25, 84] width 40 height 27
